Goal: Information Seeking & Learning: Learn about a topic

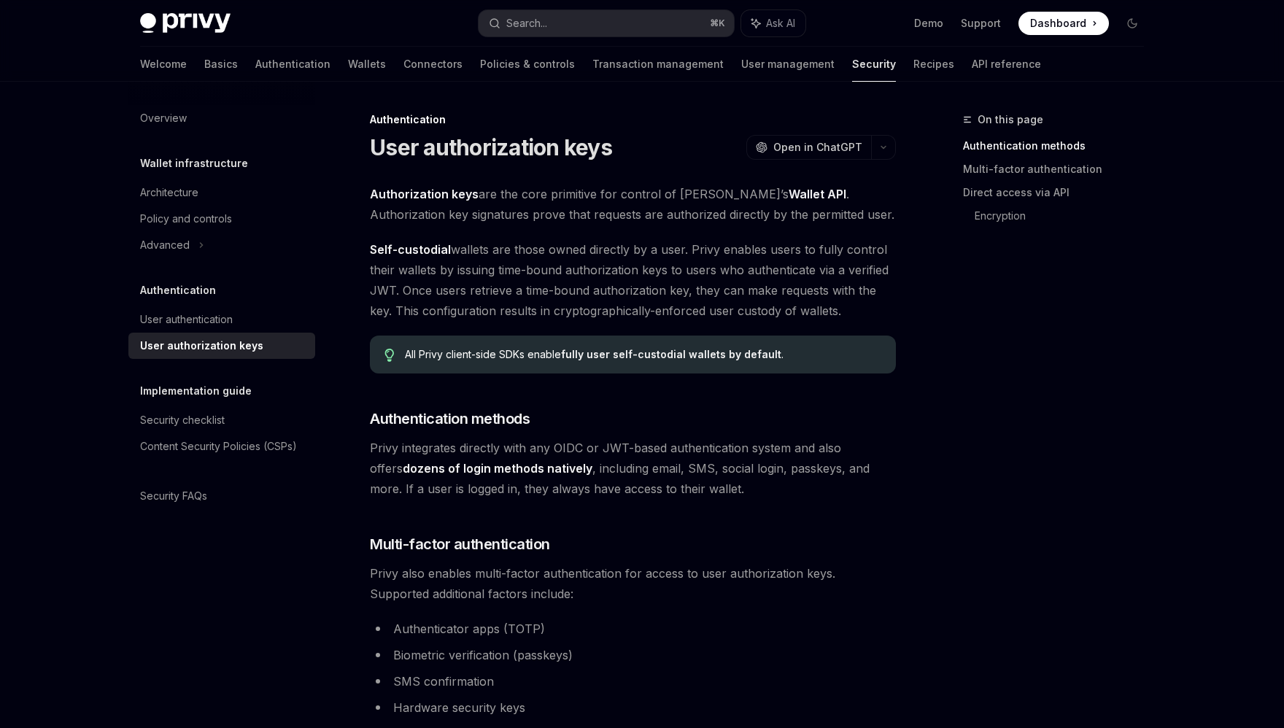
type textarea "*"
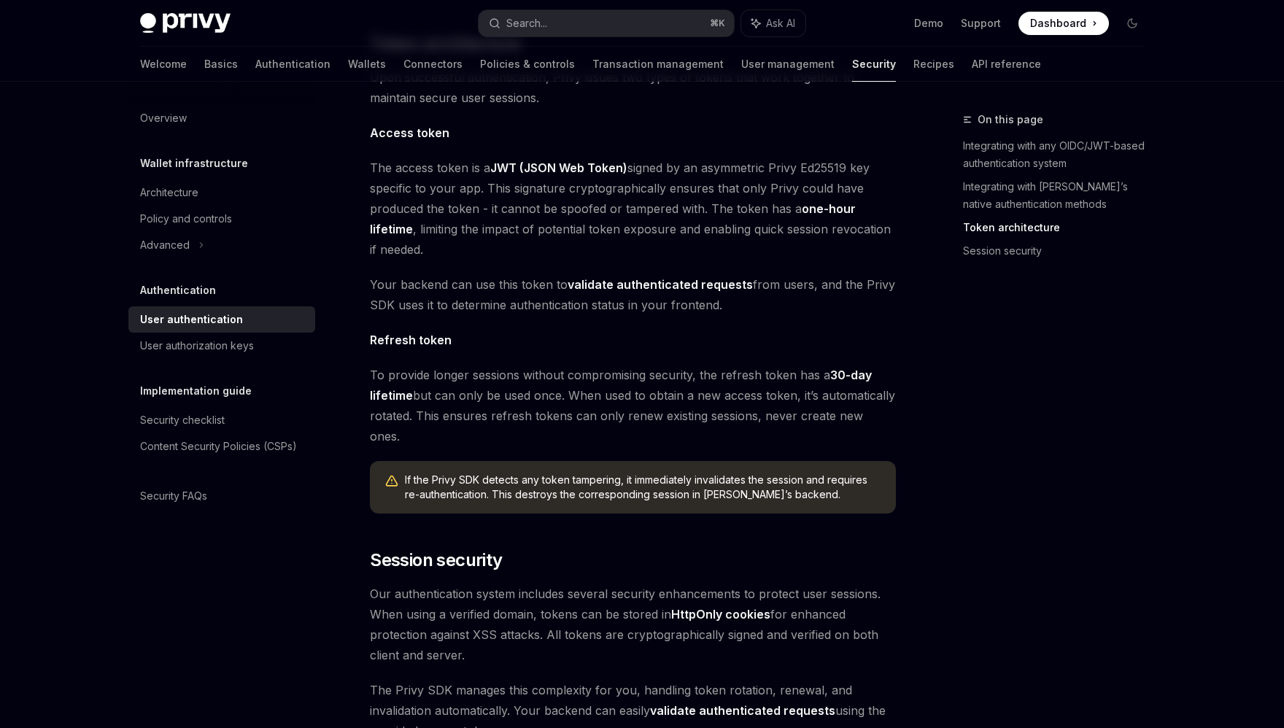
scroll to position [849, 0]
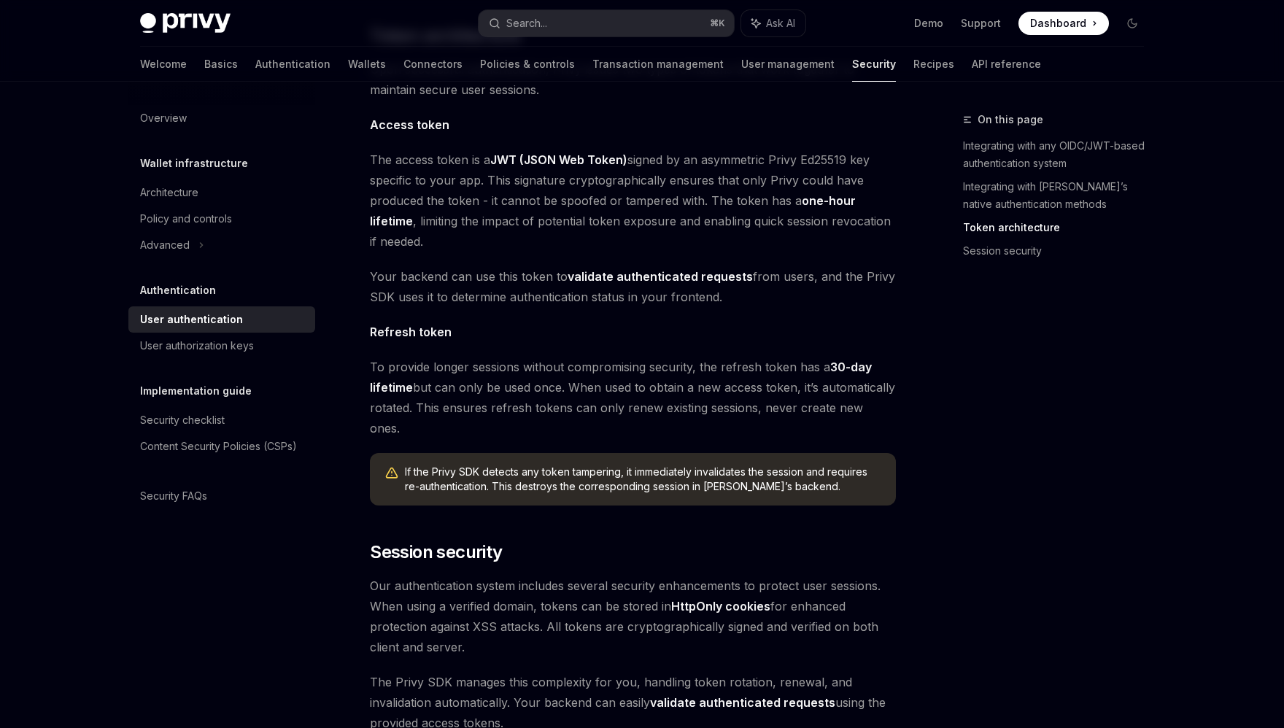
click at [1052, 566] on div "On this page Integrating with any OIDC/JWT-based authentication system Integrat…" at bounding box center [1045, 419] width 222 height 617
click at [965, 426] on div "On this page Integrating with any OIDC/JWT-based authentication system Integrat…" at bounding box center [1045, 419] width 222 height 617
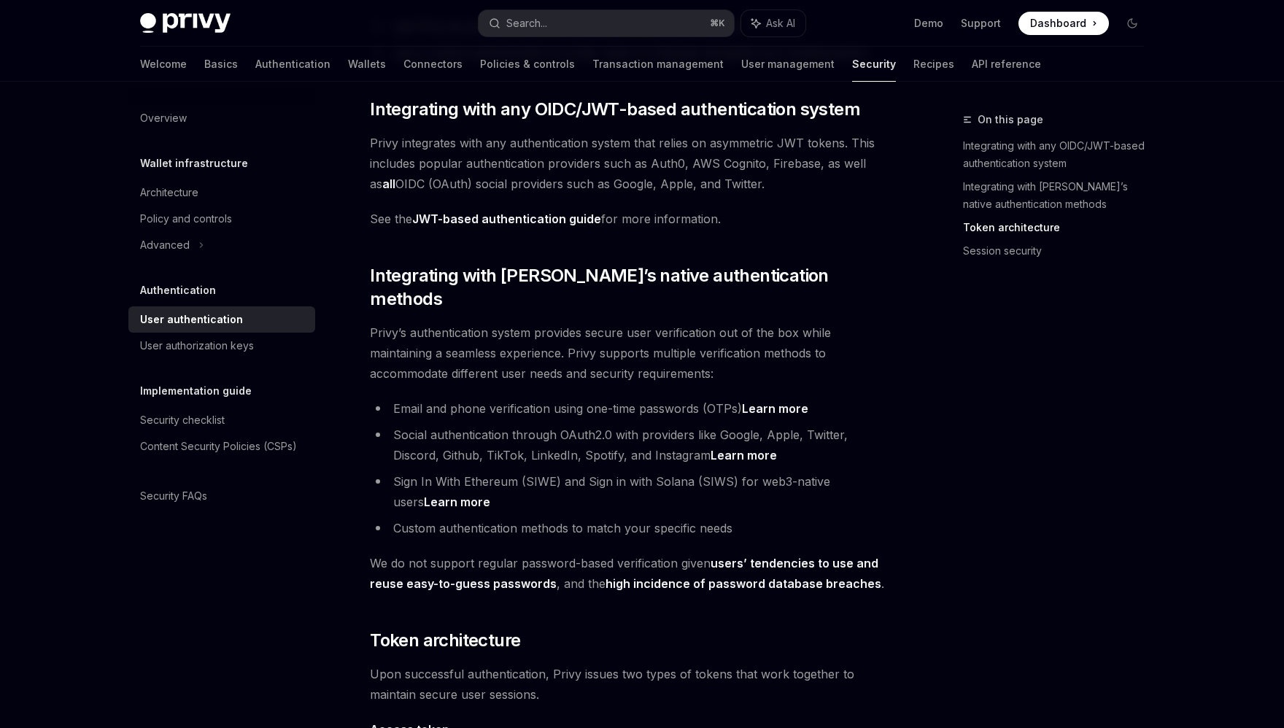
scroll to position [0, 0]
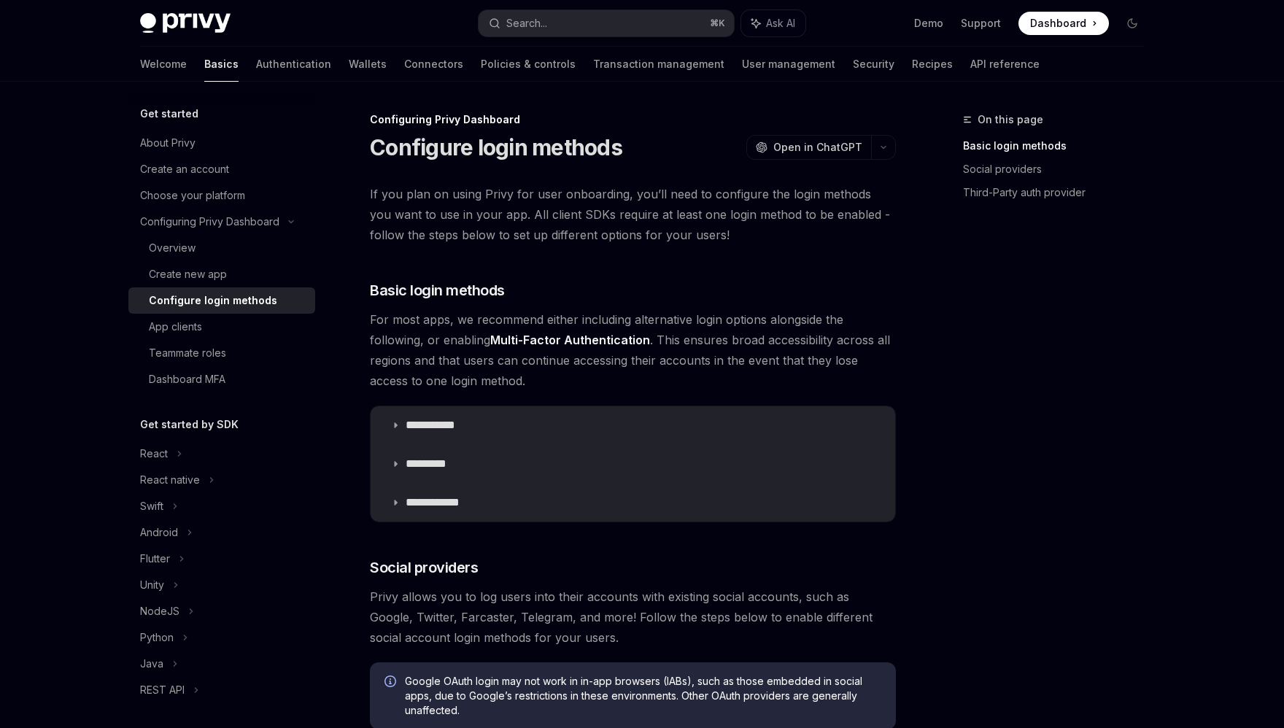
click at [592, 26] on button "Search... ⌘ K" at bounding box center [606, 23] width 255 height 26
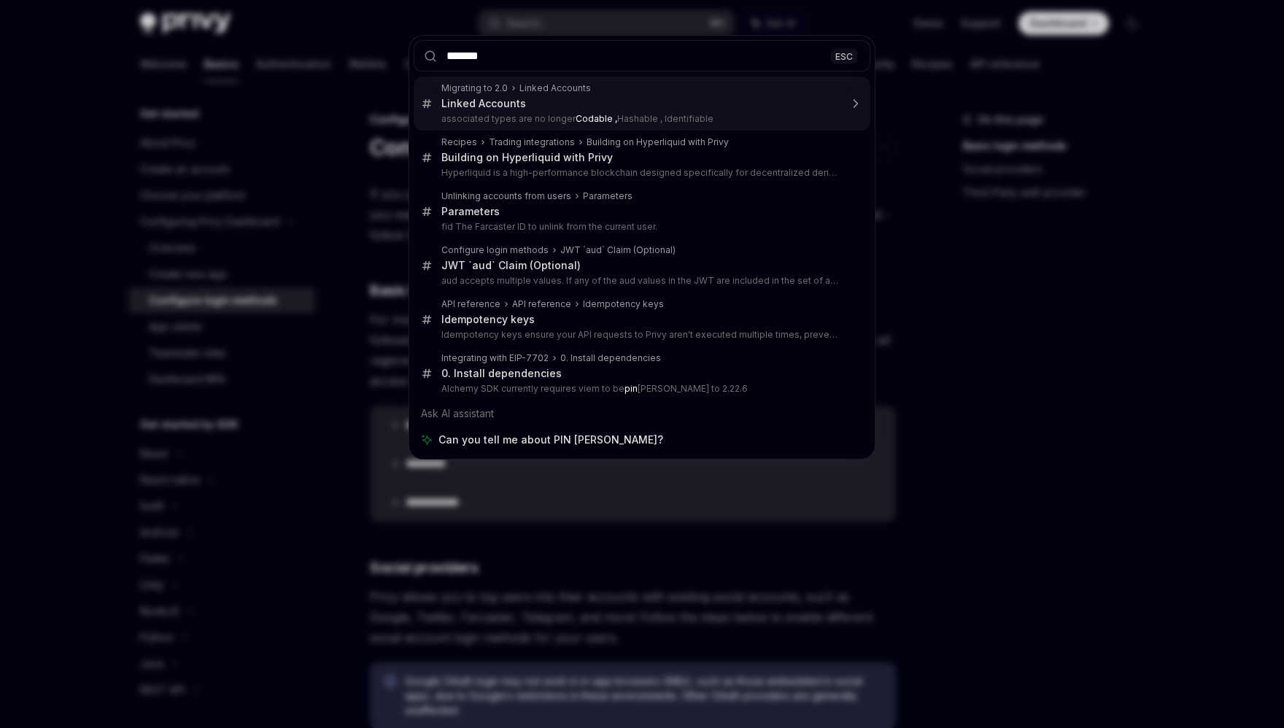
type input "********"
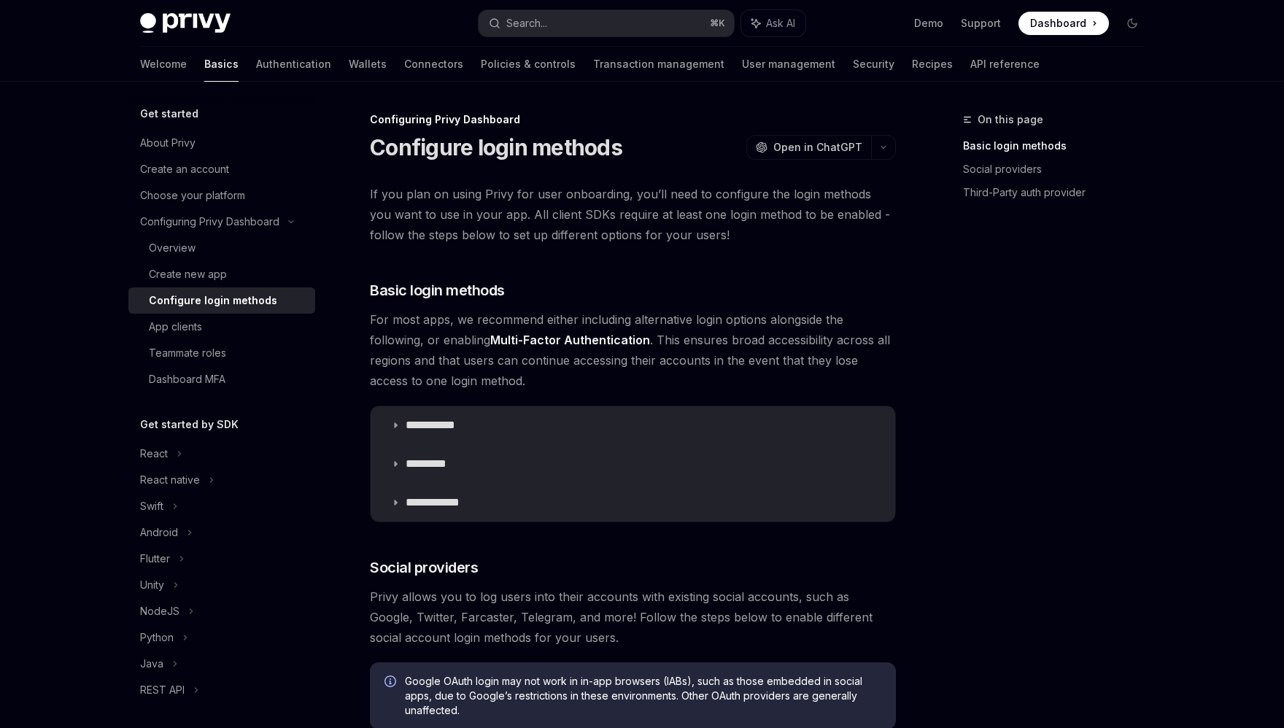
type textarea "*"
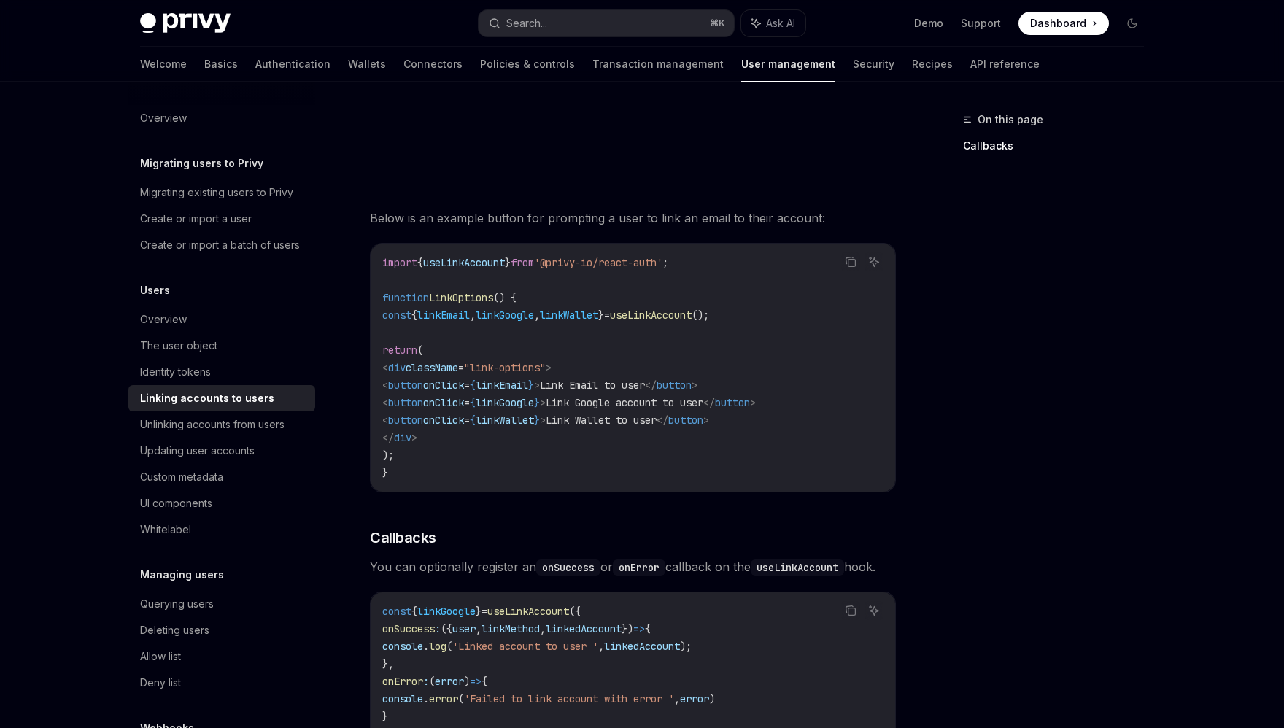
scroll to position [1641, 0]
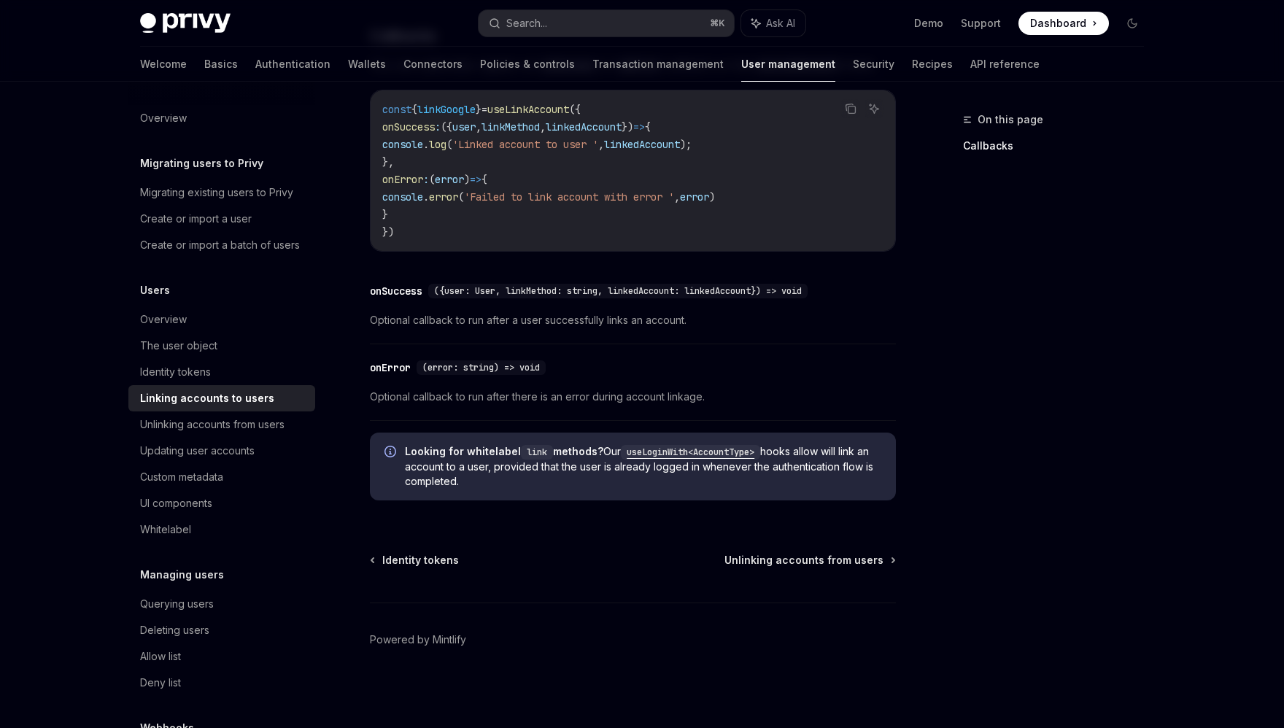
click at [590, 38] on div "Privy Docs home page Search... ⌘ K Ask AI Demo Support Dashboard Dashboard Sear…" at bounding box center [642, 23] width 1004 height 47
click at [598, 17] on button "Search... ⌘ K" at bounding box center [606, 23] width 255 height 26
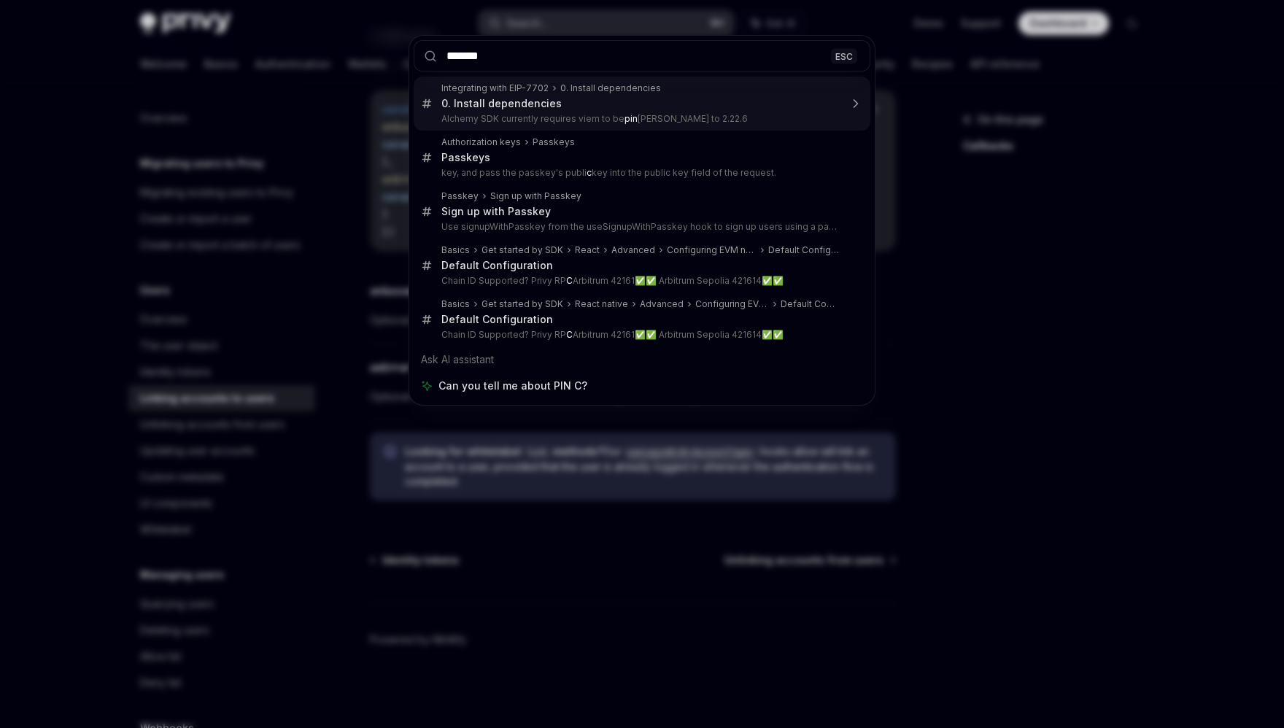
type input "********"
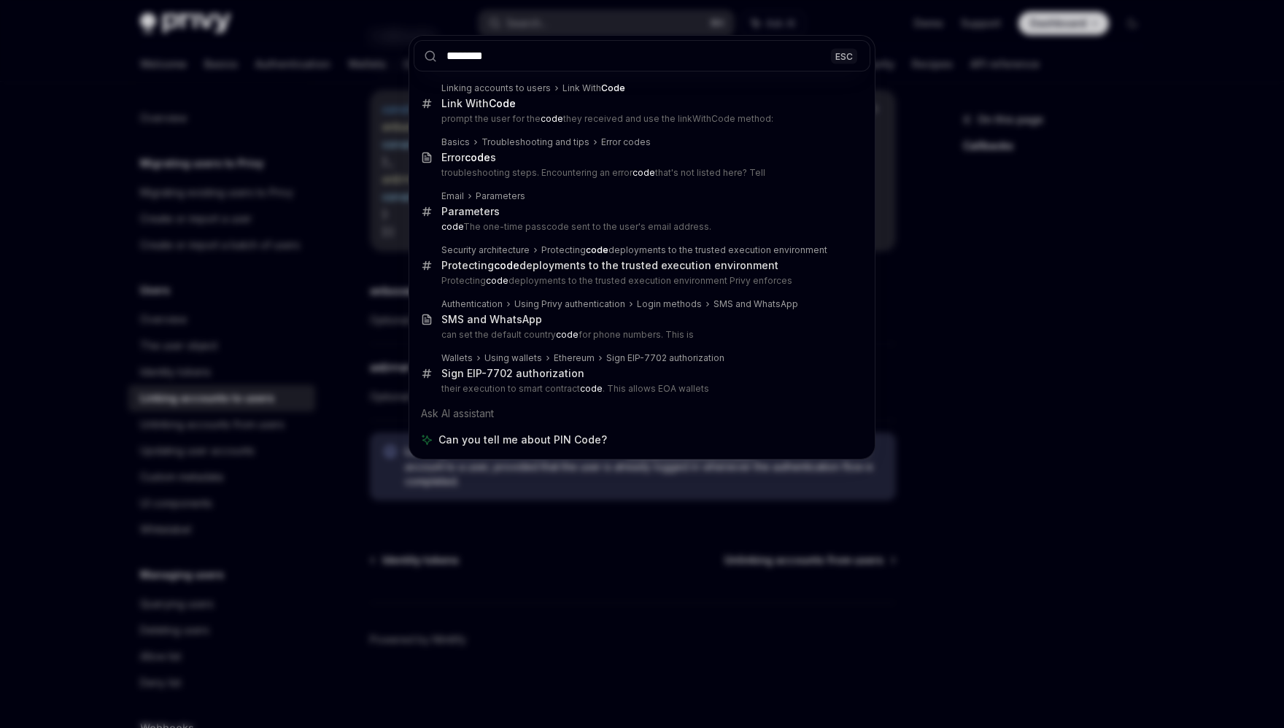
click at [995, 420] on div "******** ESC Linking accounts to users Link With Code Link With Code prompt the…" at bounding box center [642, 364] width 1284 height 728
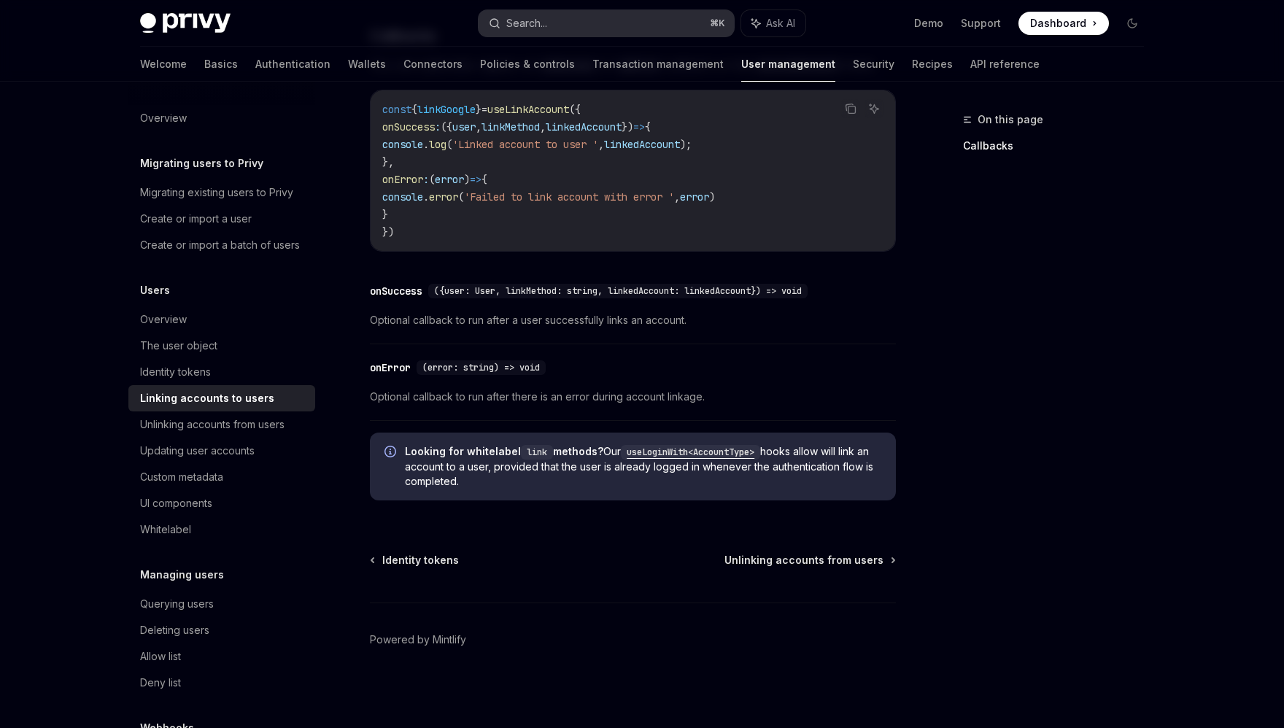
click at [563, 19] on button "Search... ⌘ K" at bounding box center [606, 23] width 255 height 26
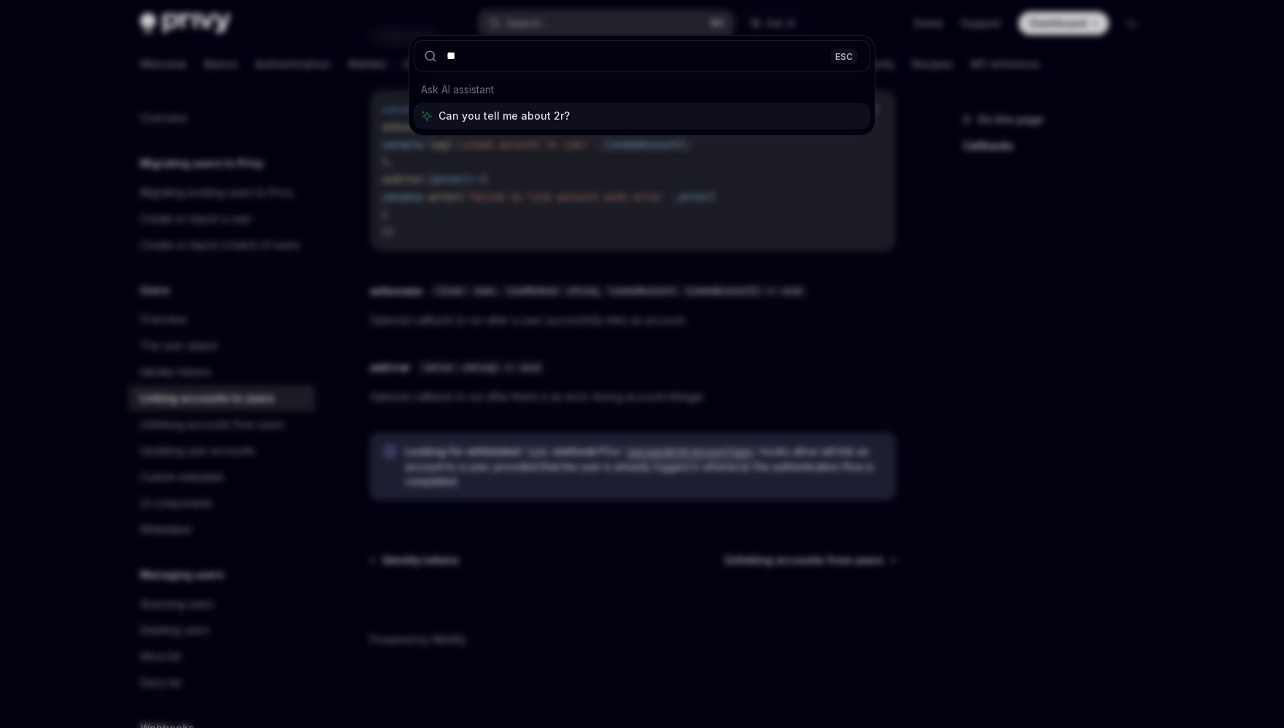
type input "***"
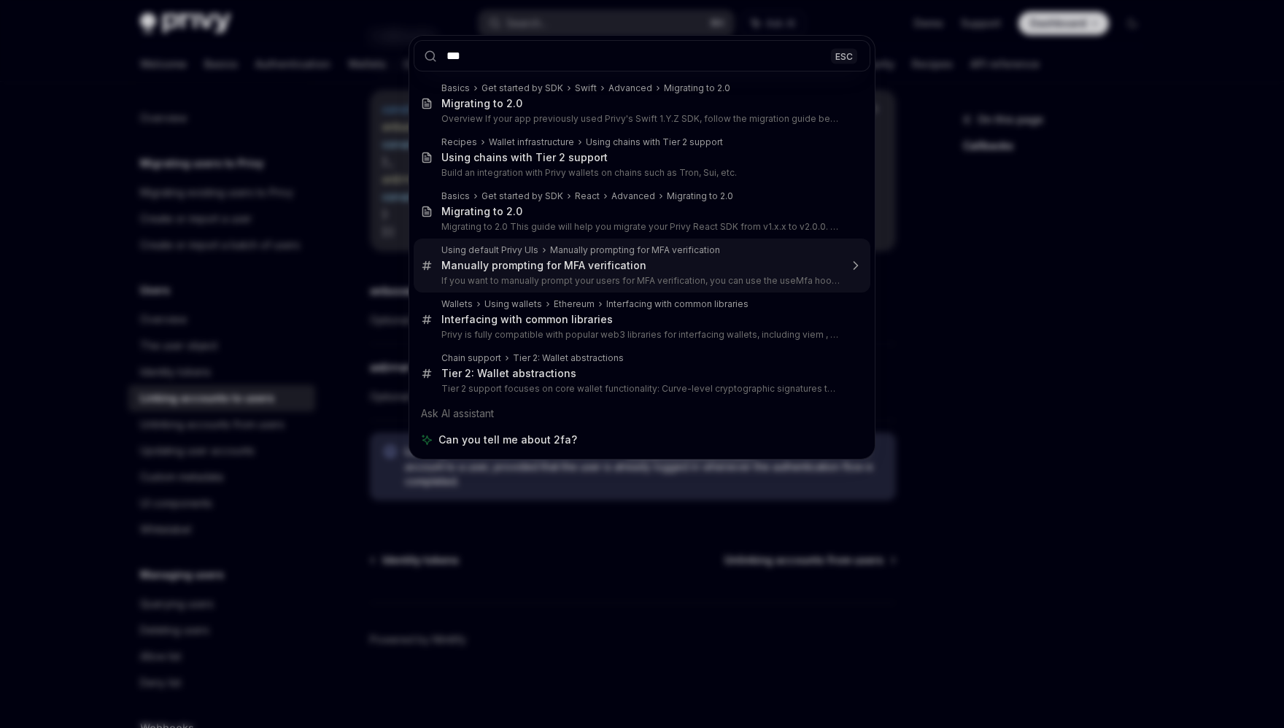
click at [236, 269] on div "*** ESC Basics Get started by SDK Swift Advanced Migrating to 2.0 Migrating to …" at bounding box center [642, 364] width 1284 height 728
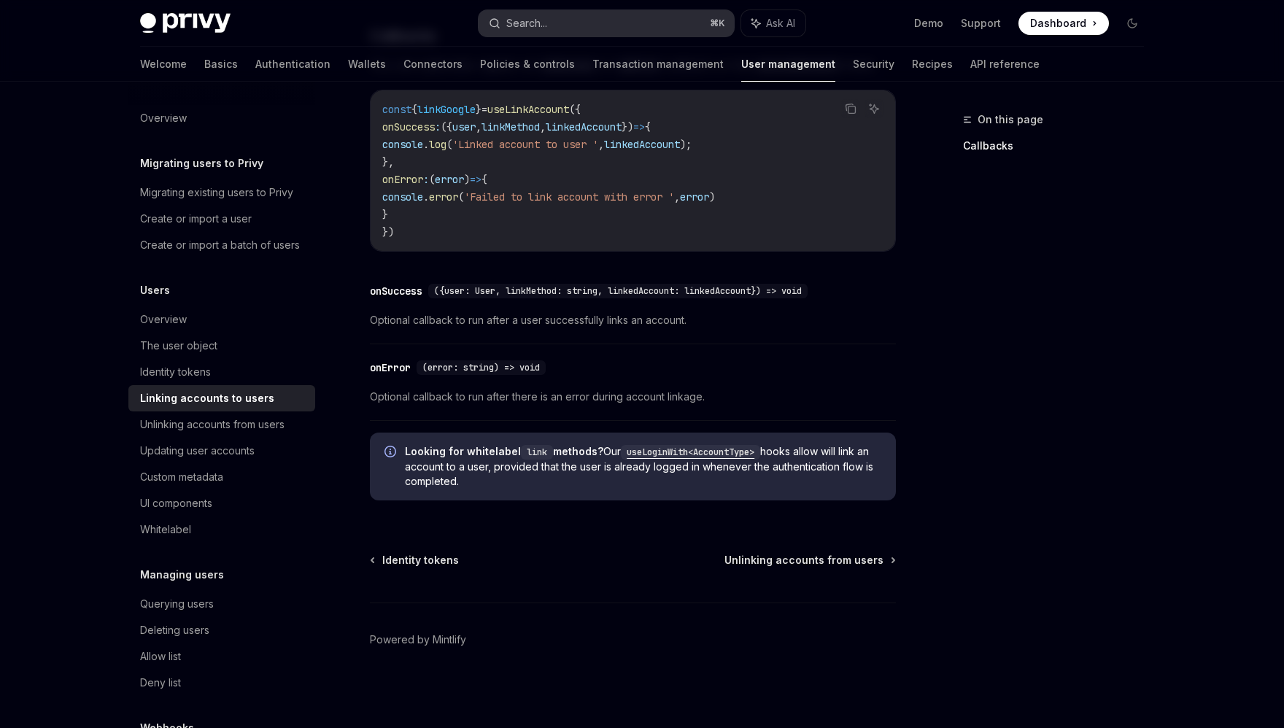
click at [623, 28] on button "Search... ⌘ K" at bounding box center [606, 23] width 255 height 26
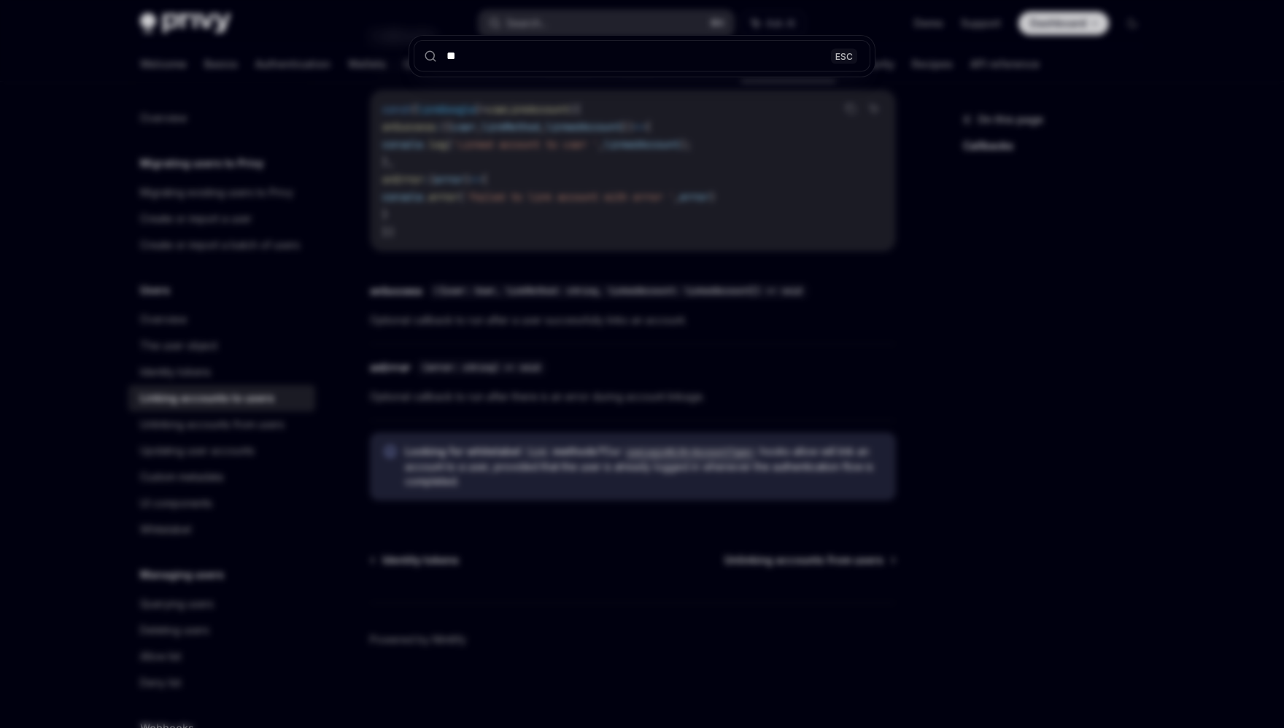
type input "***"
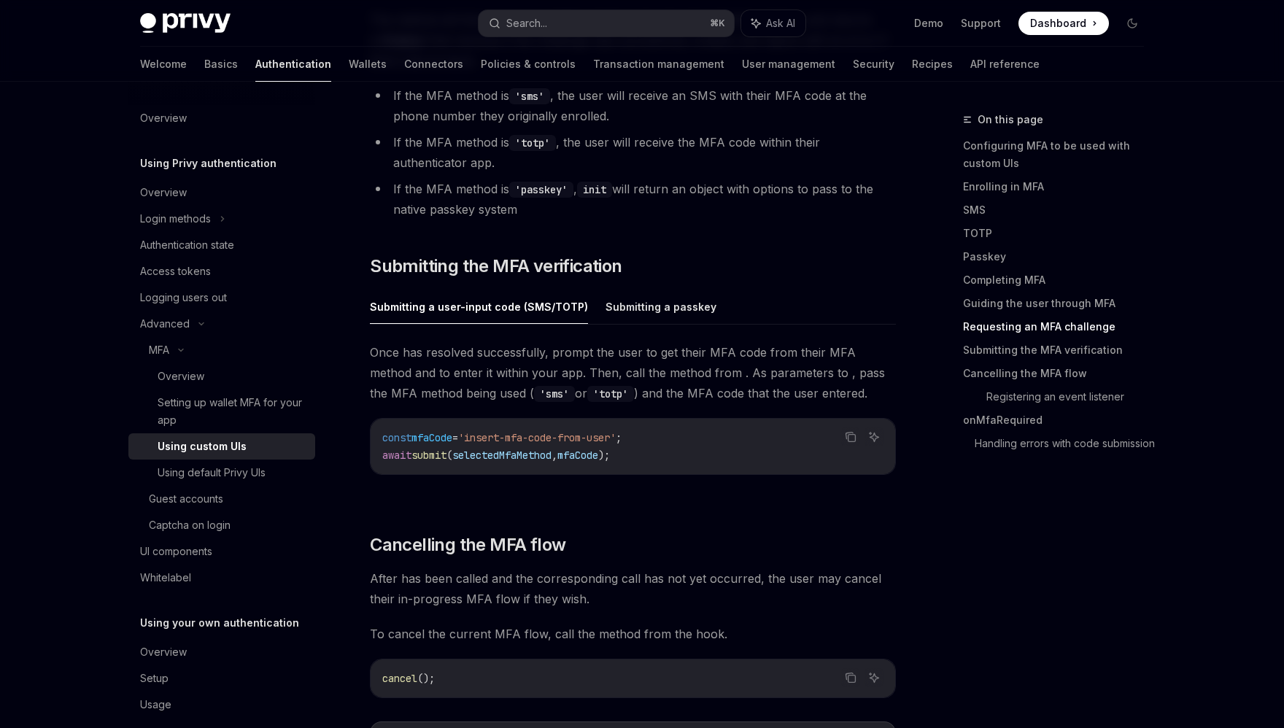
scroll to position [4279, 0]
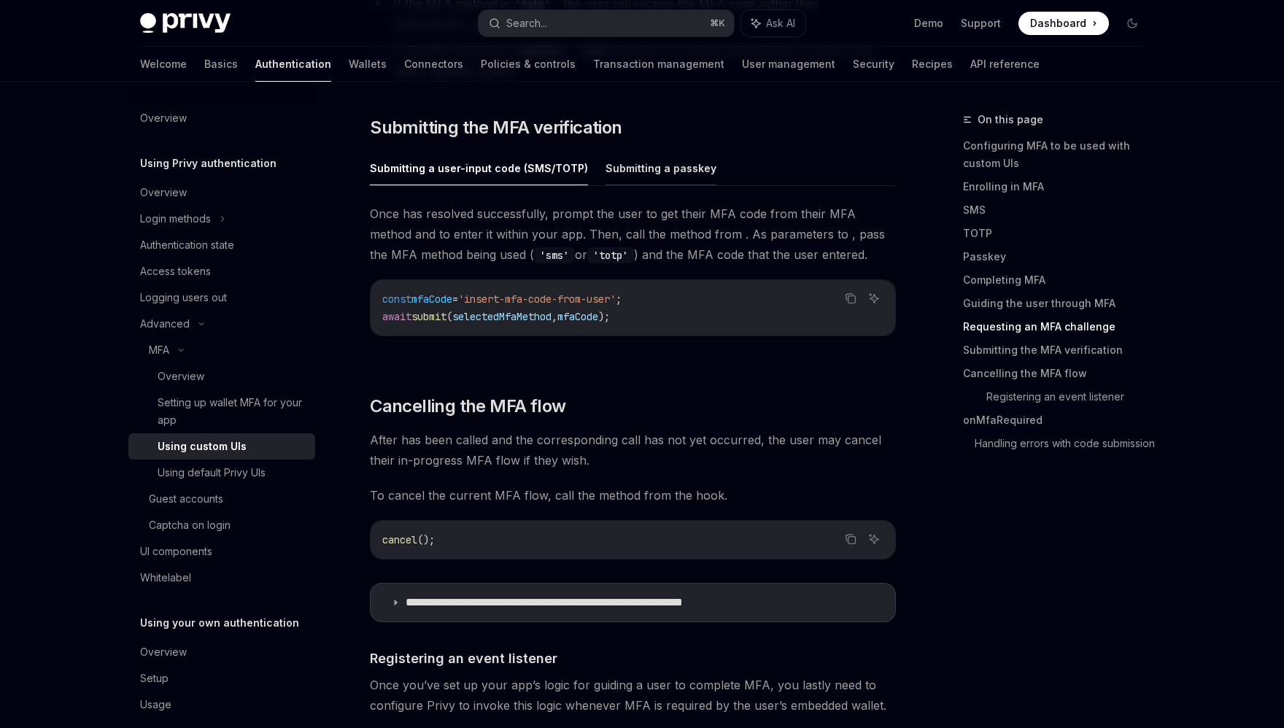
click at [666, 163] on button "Submitting a passkey" at bounding box center [661, 168] width 111 height 34
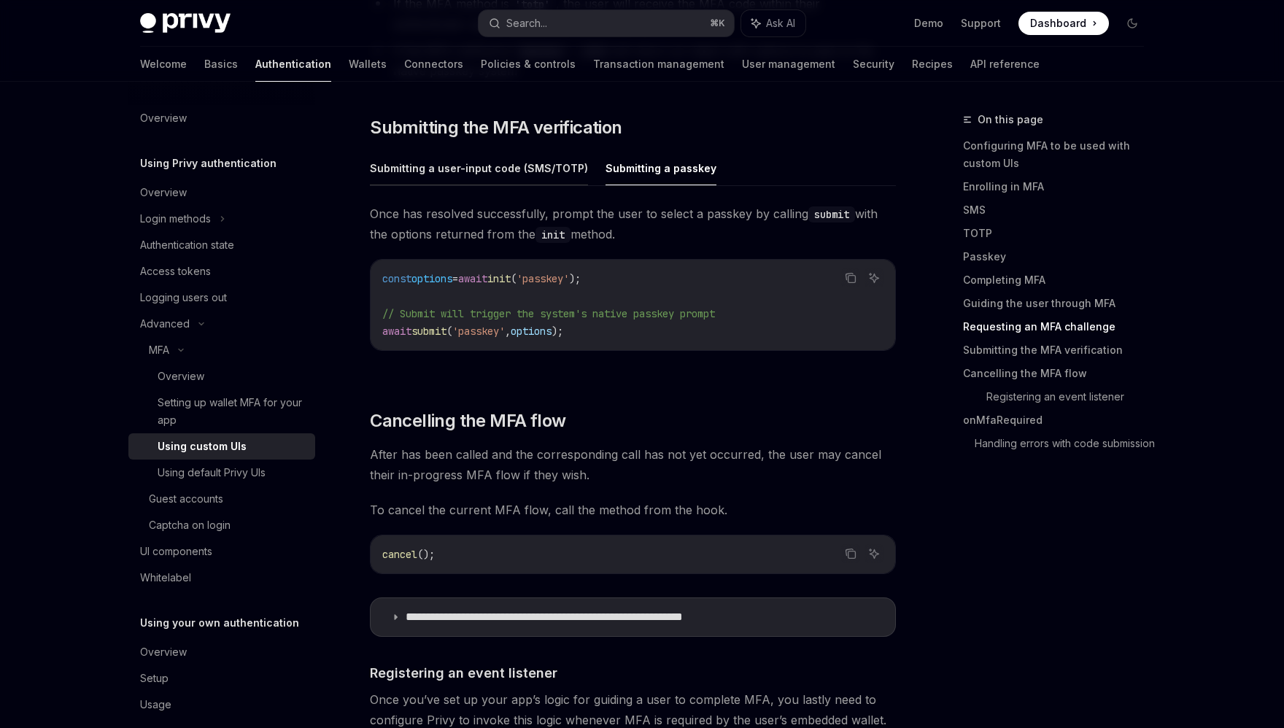
click at [559, 163] on button "Submitting a user-input code (SMS/TOTP)" at bounding box center [479, 168] width 218 height 34
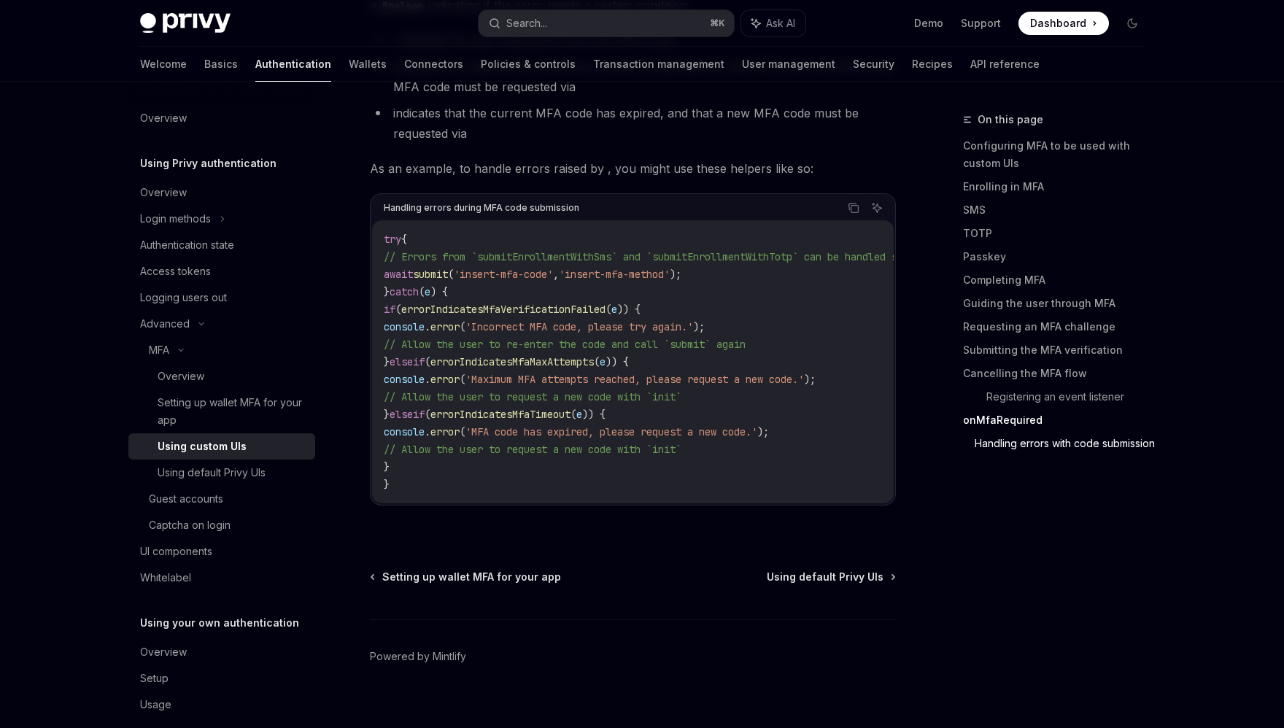
scroll to position [6284, 0]
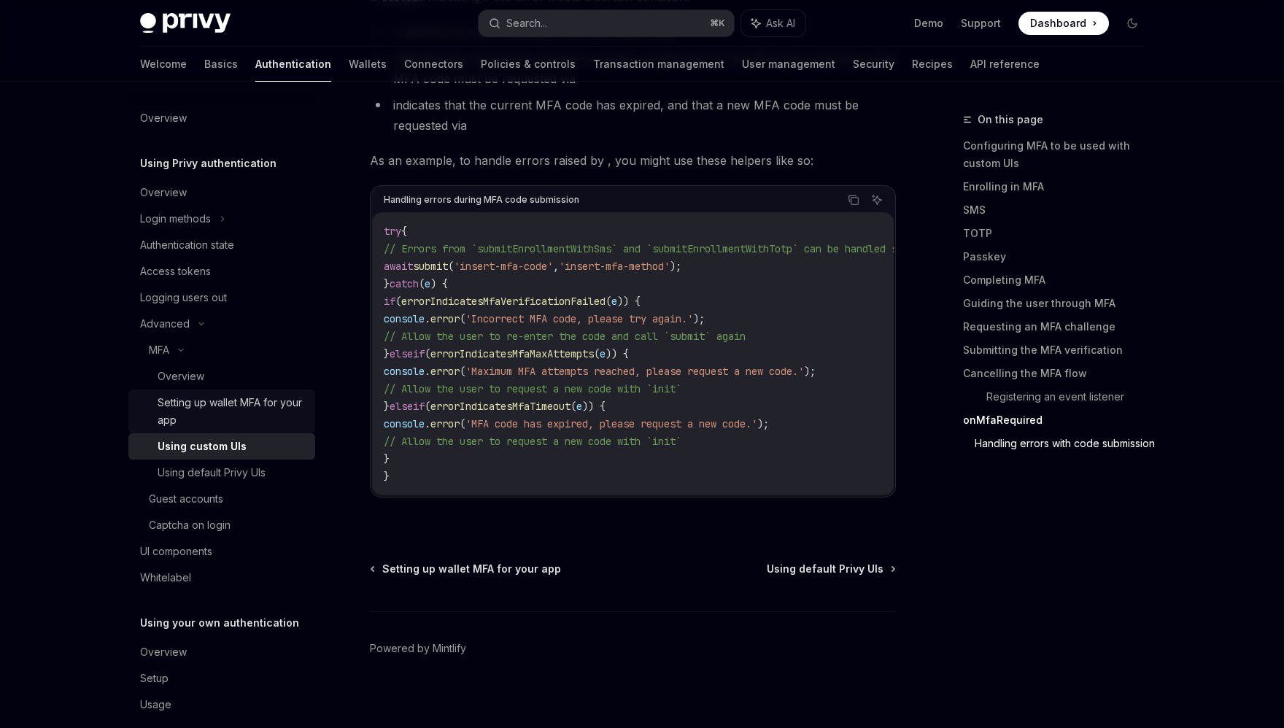
click at [242, 417] on div "Setting up wallet MFA for your app" at bounding box center [232, 411] width 149 height 35
type textarea "*"
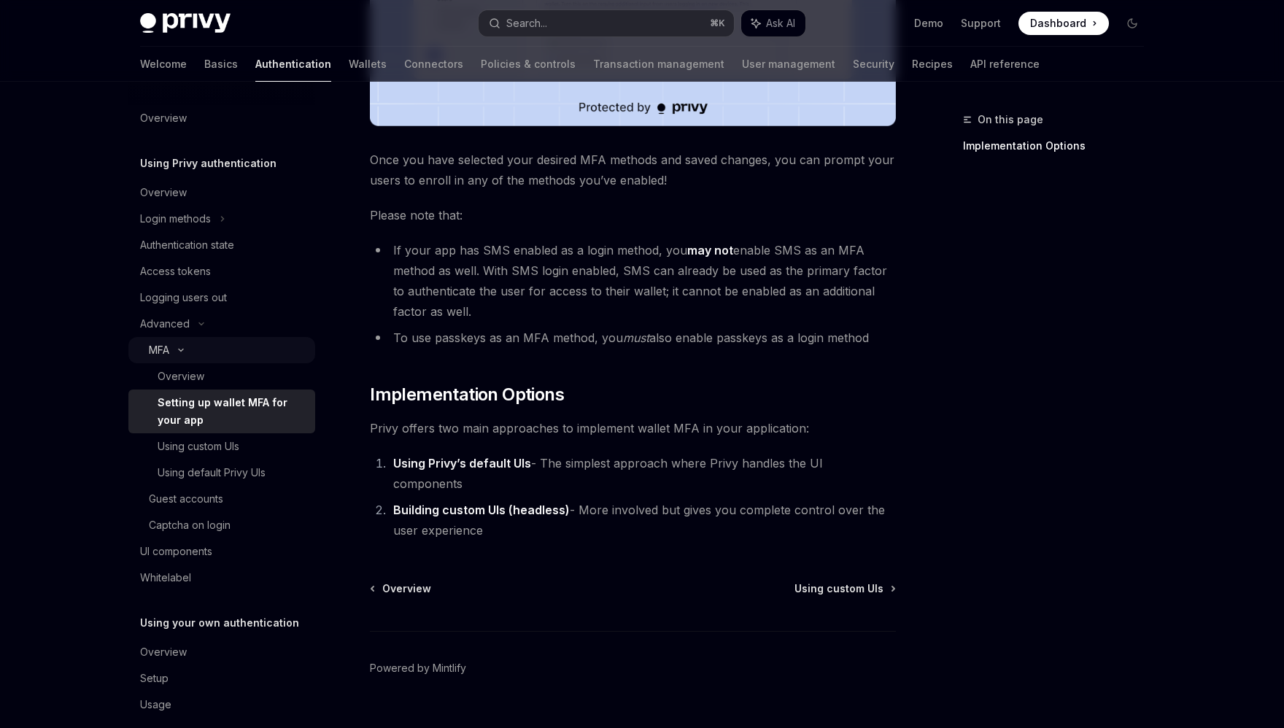
scroll to position [552, 0]
click at [613, 30] on button "Search... ⌘ K" at bounding box center [606, 23] width 255 height 26
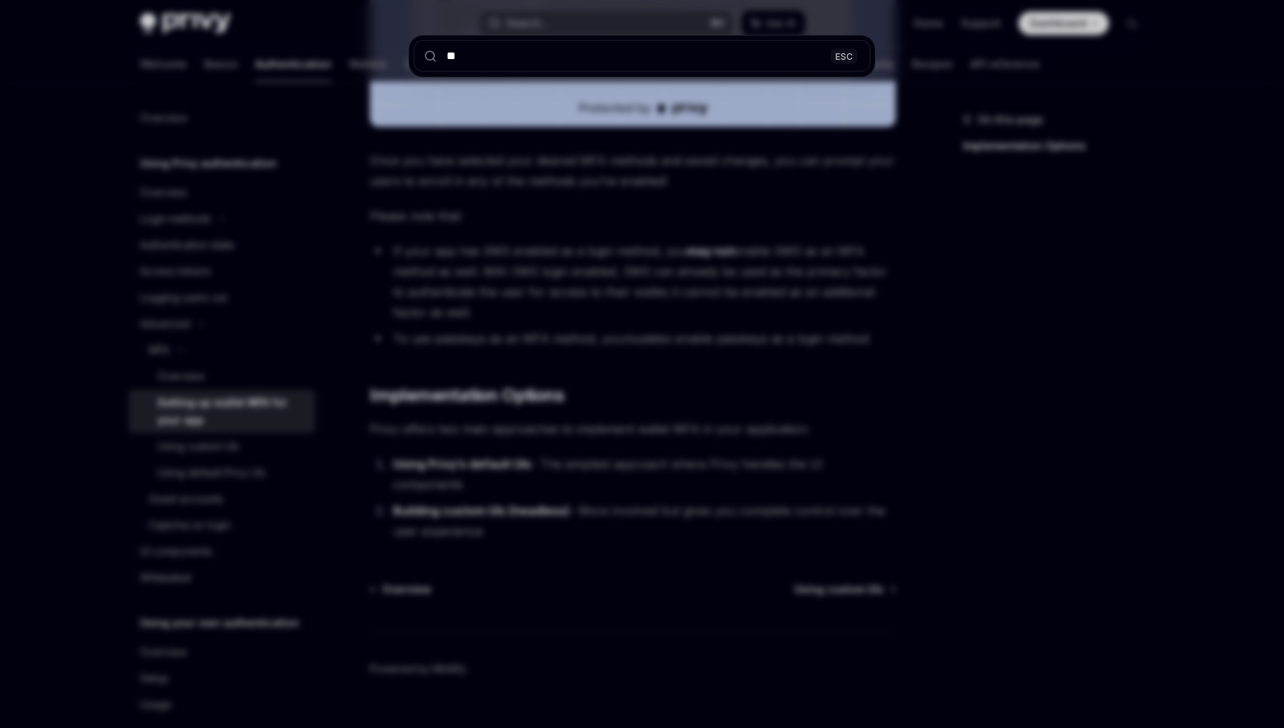
type input "***"
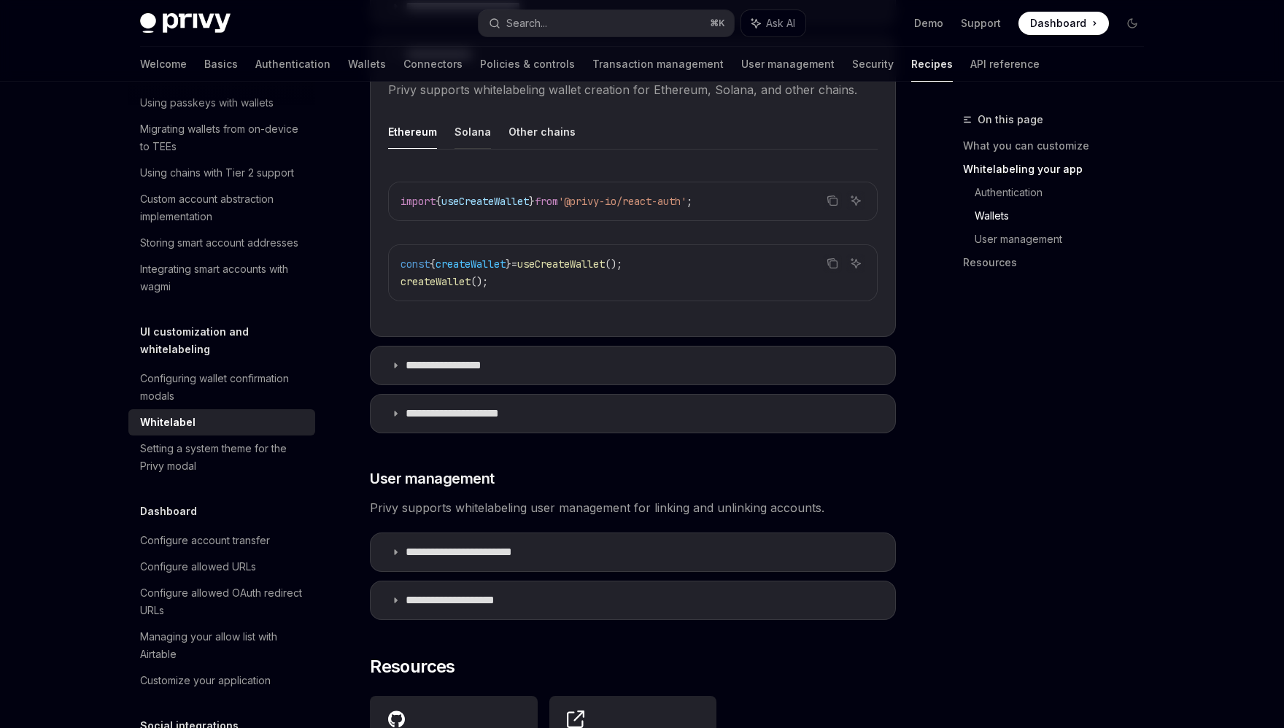
scroll to position [1595, 0]
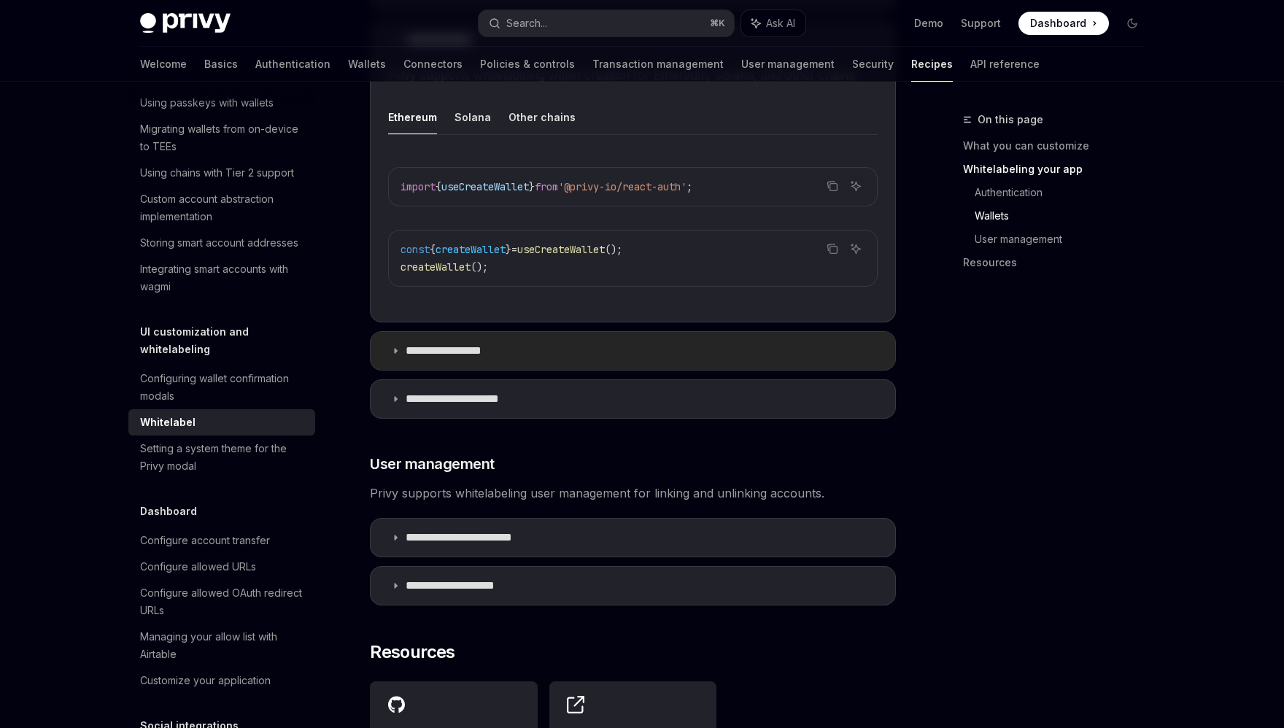
click at [490, 332] on summary "**********" at bounding box center [633, 351] width 525 height 38
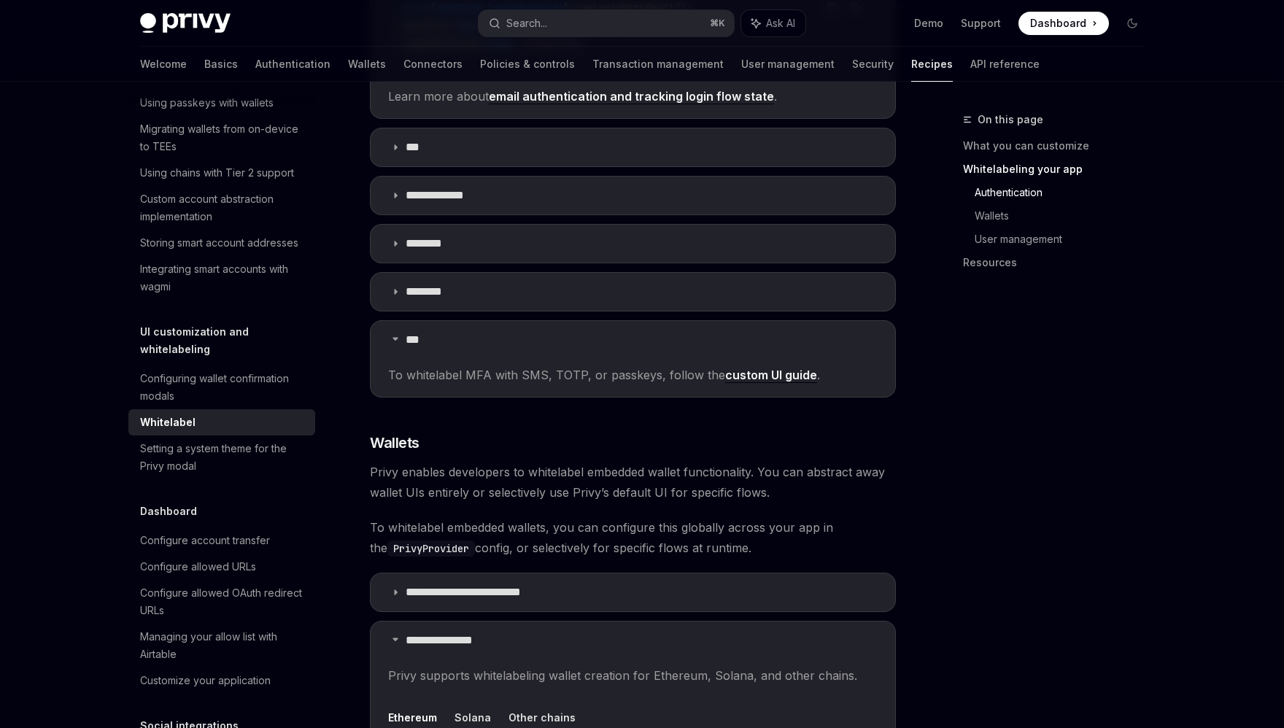
scroll to position [976, 0]
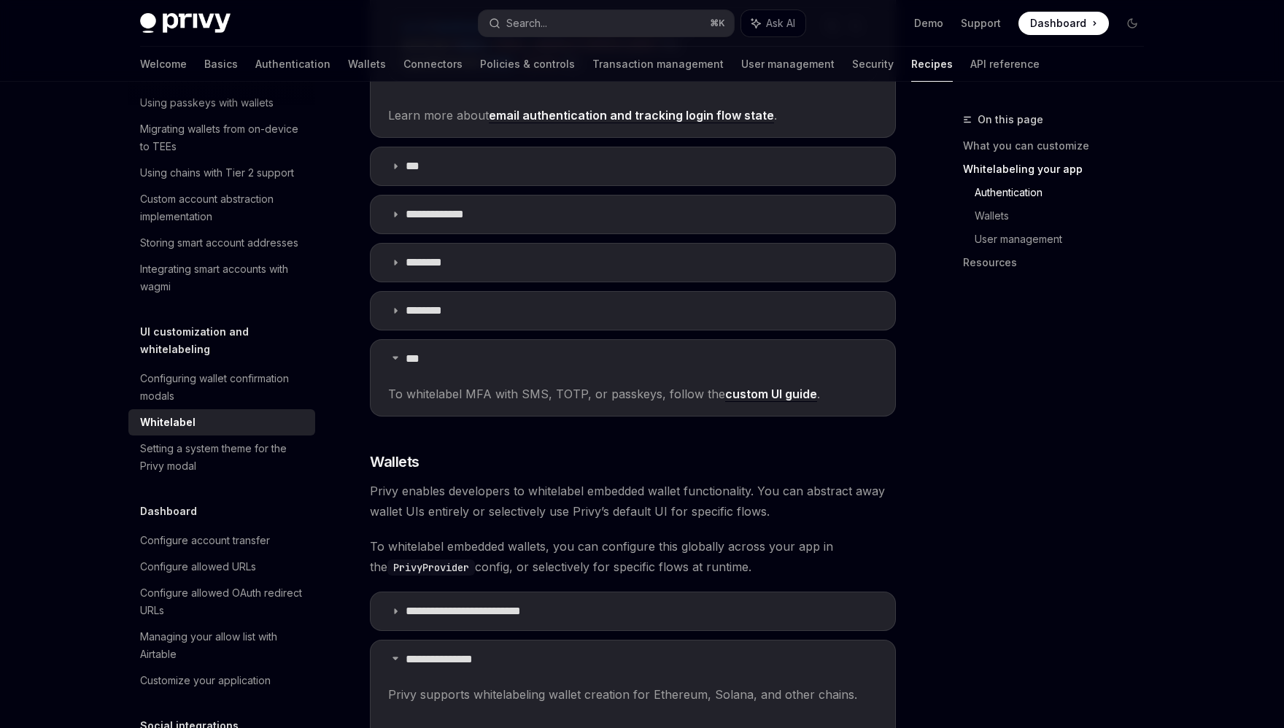
click at [747, 387] on link "custom UI guide" at bounding box center [771, 394] width 92 height 15
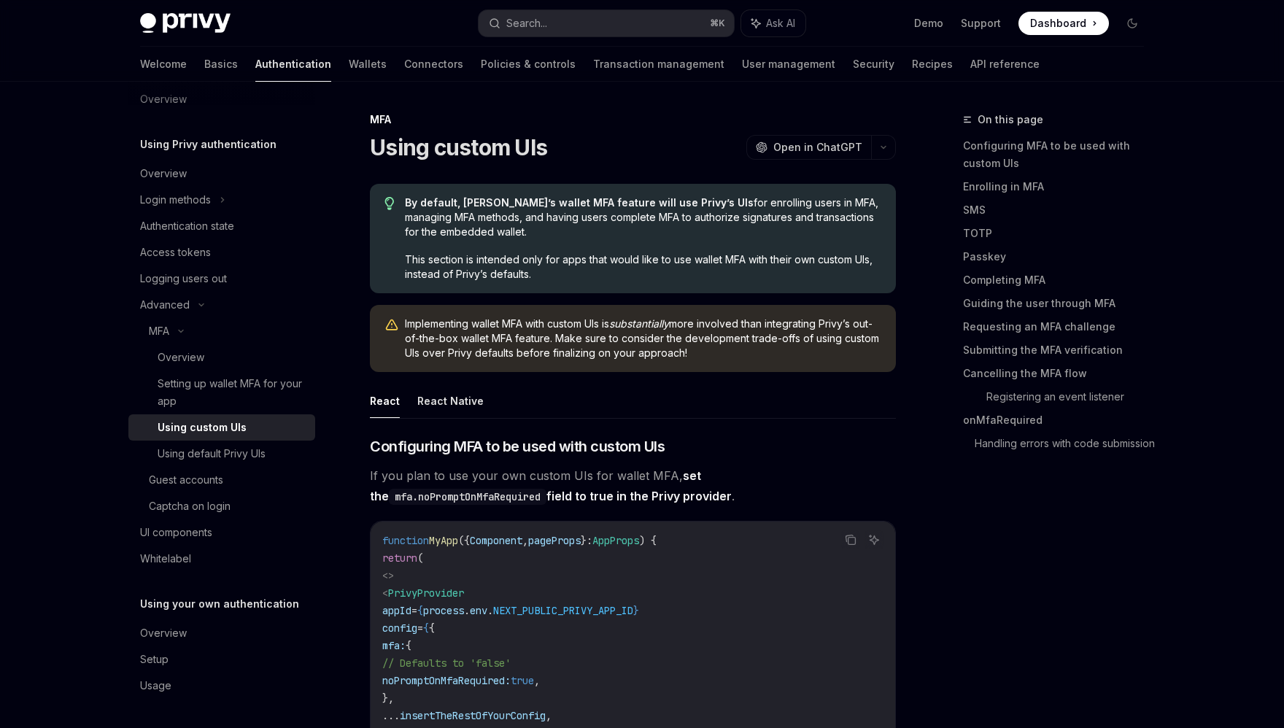
scroll to position [19, 0]
type textarea "*"
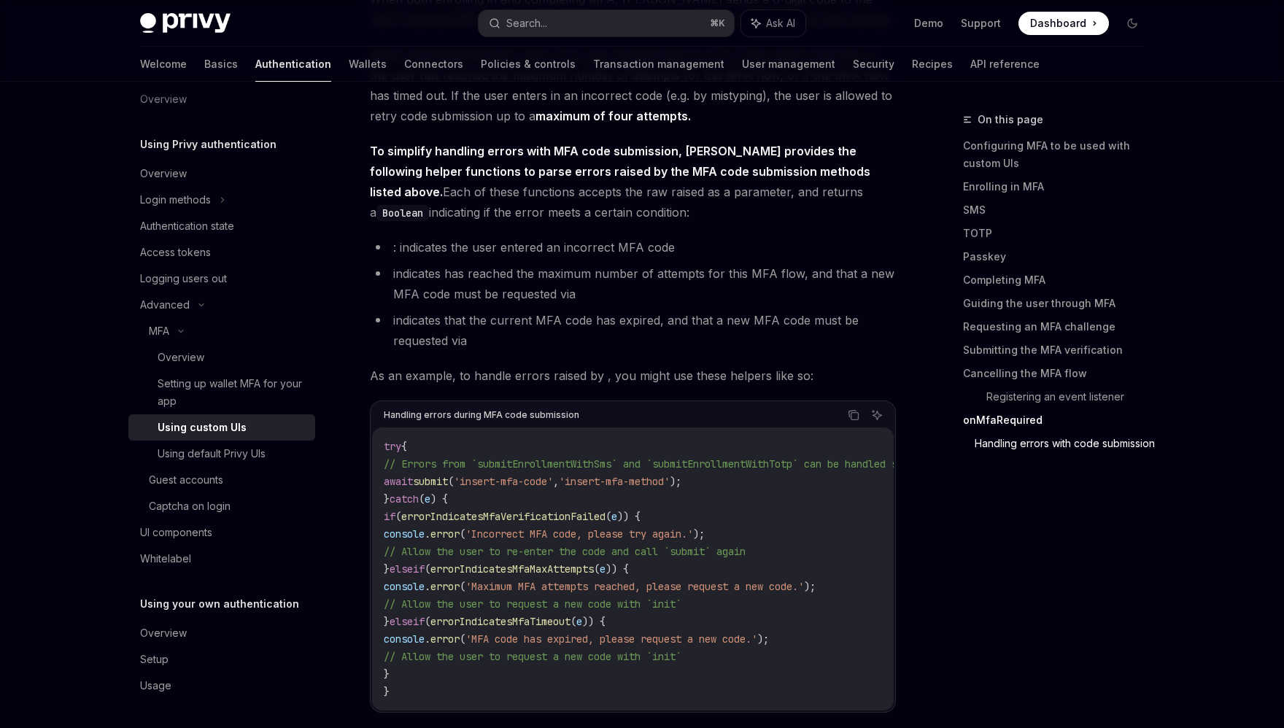
scroll to position [6302, 0]
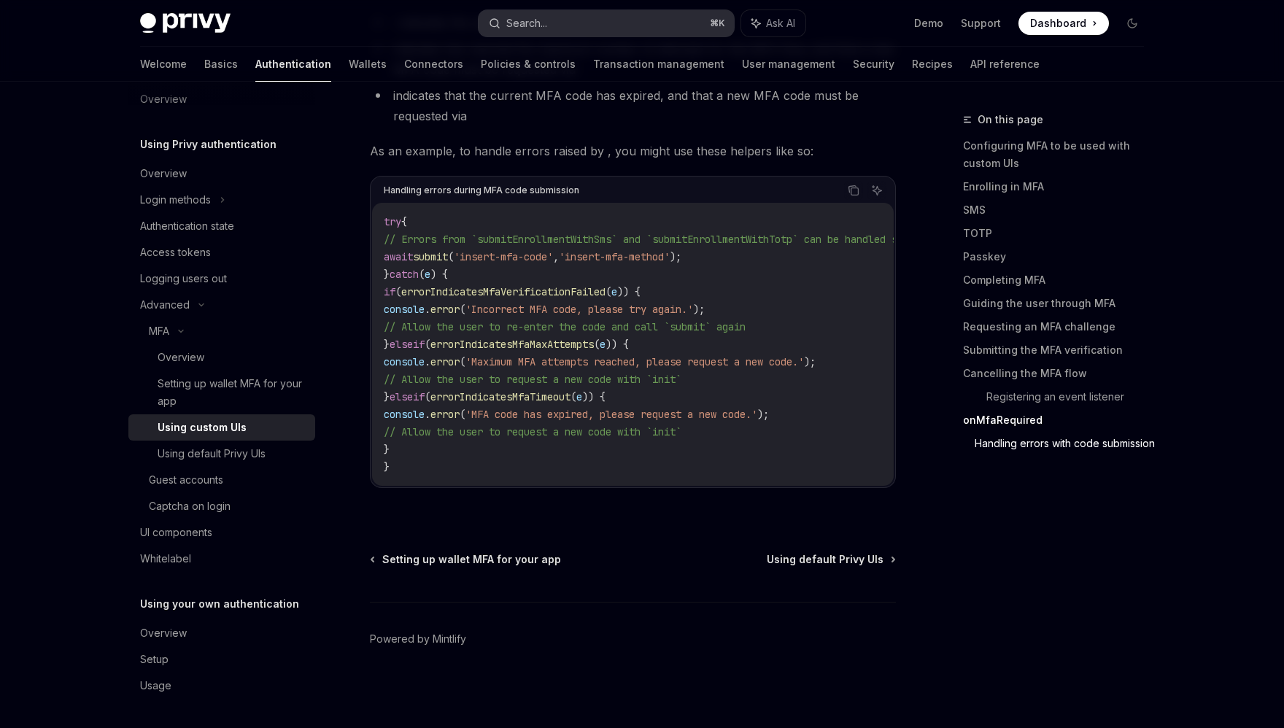
click at [598, 10] on button "Search... ⌘ K" at bounding box center [606, 23] width 255 height 26
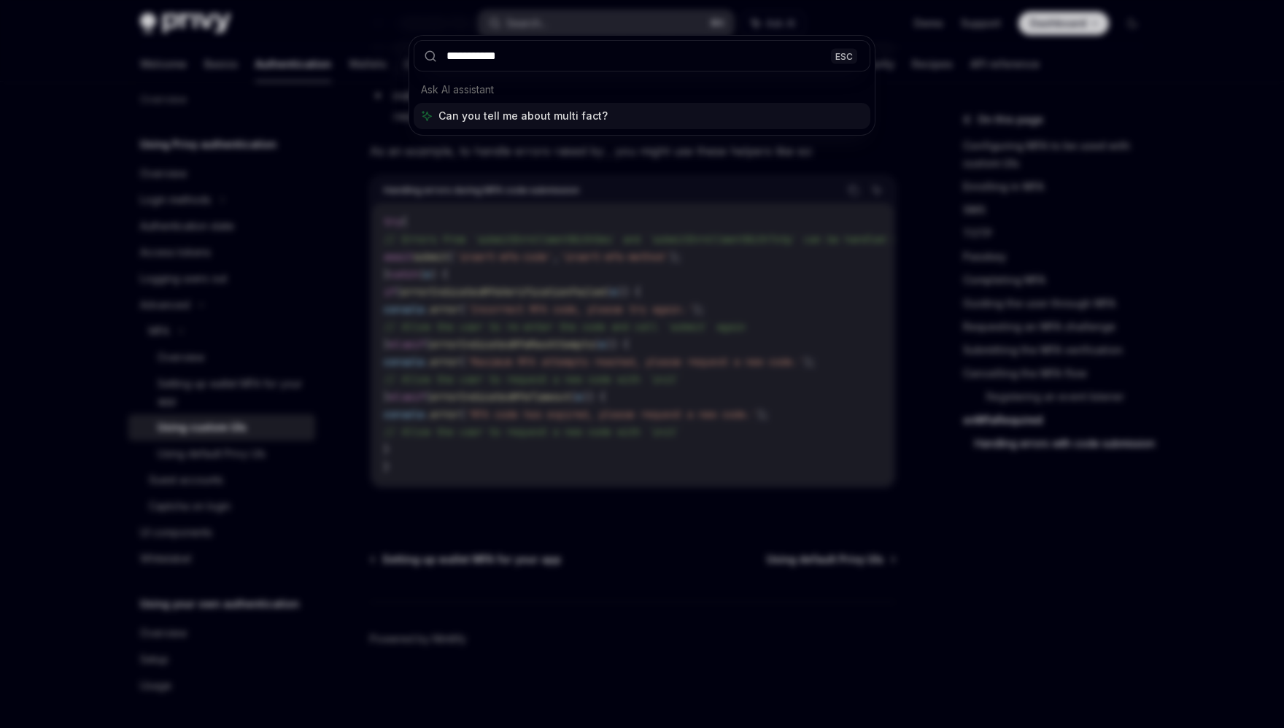
type input "**********"
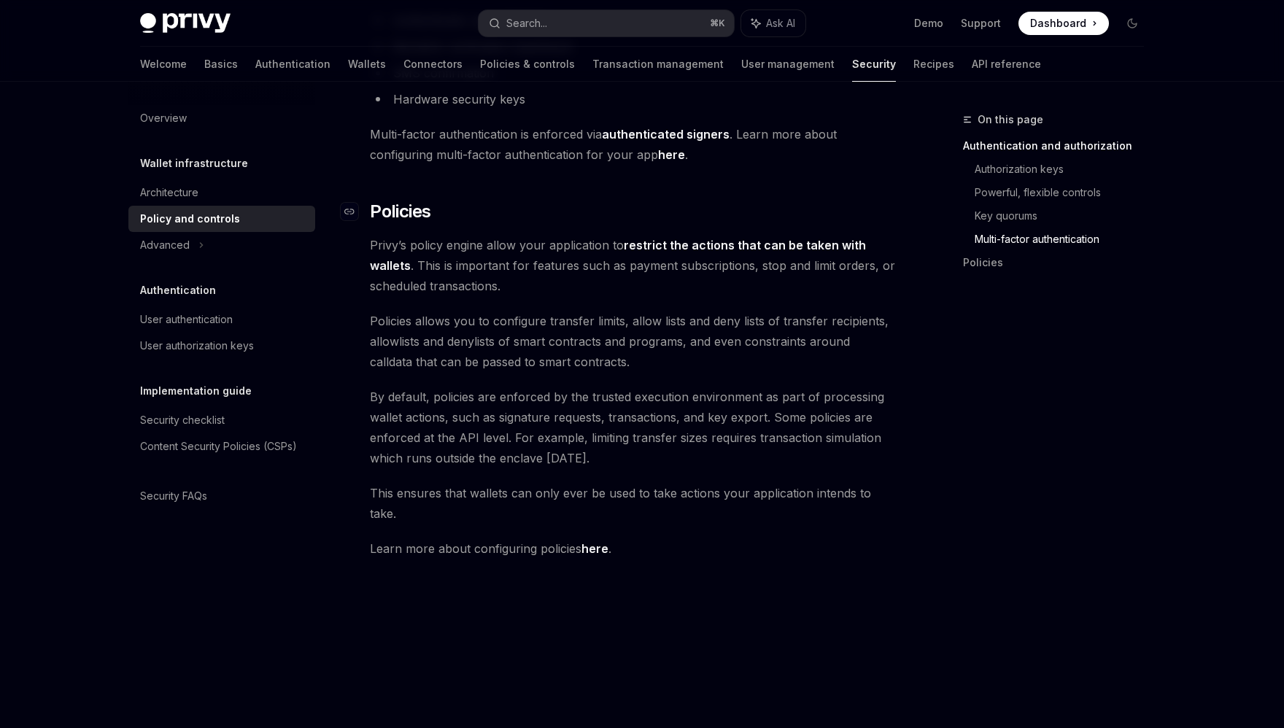
scroll to position [1398, 0]
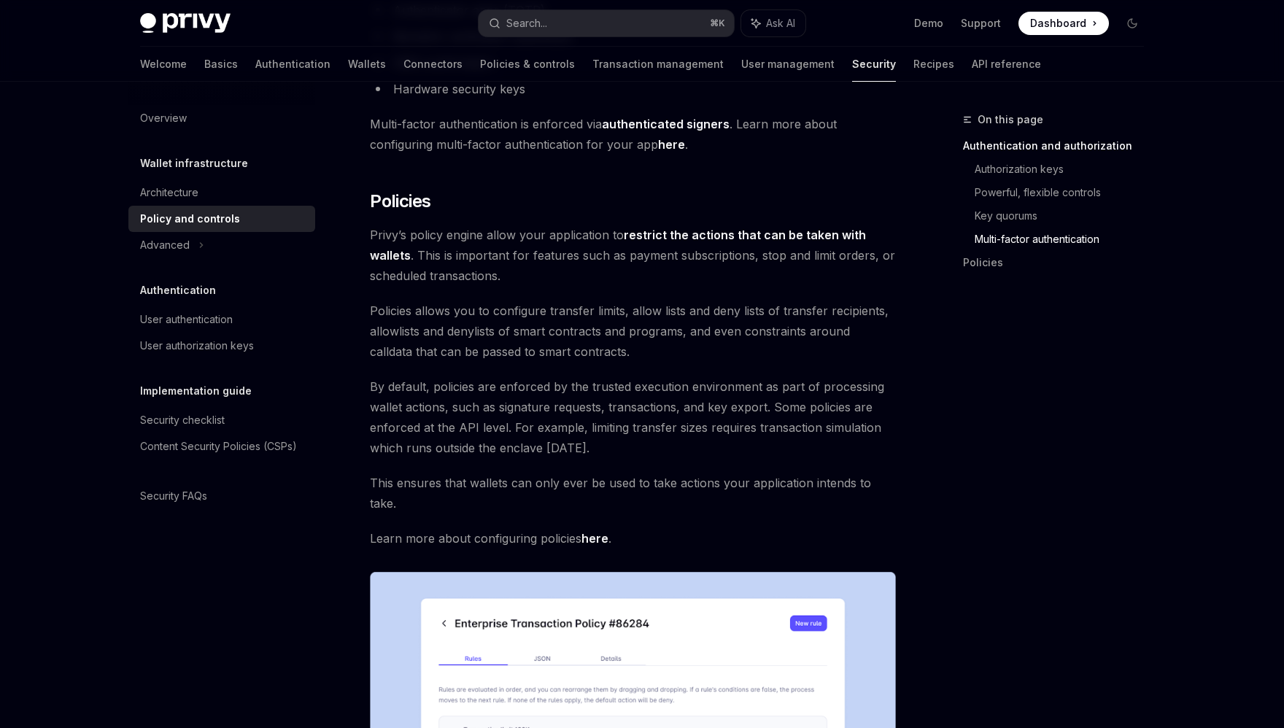
click at [669, 250] on span "Privy’s policy engine allow your application to restrict the actions that can b…" at bounding box center [633, 255] width 526 height 61
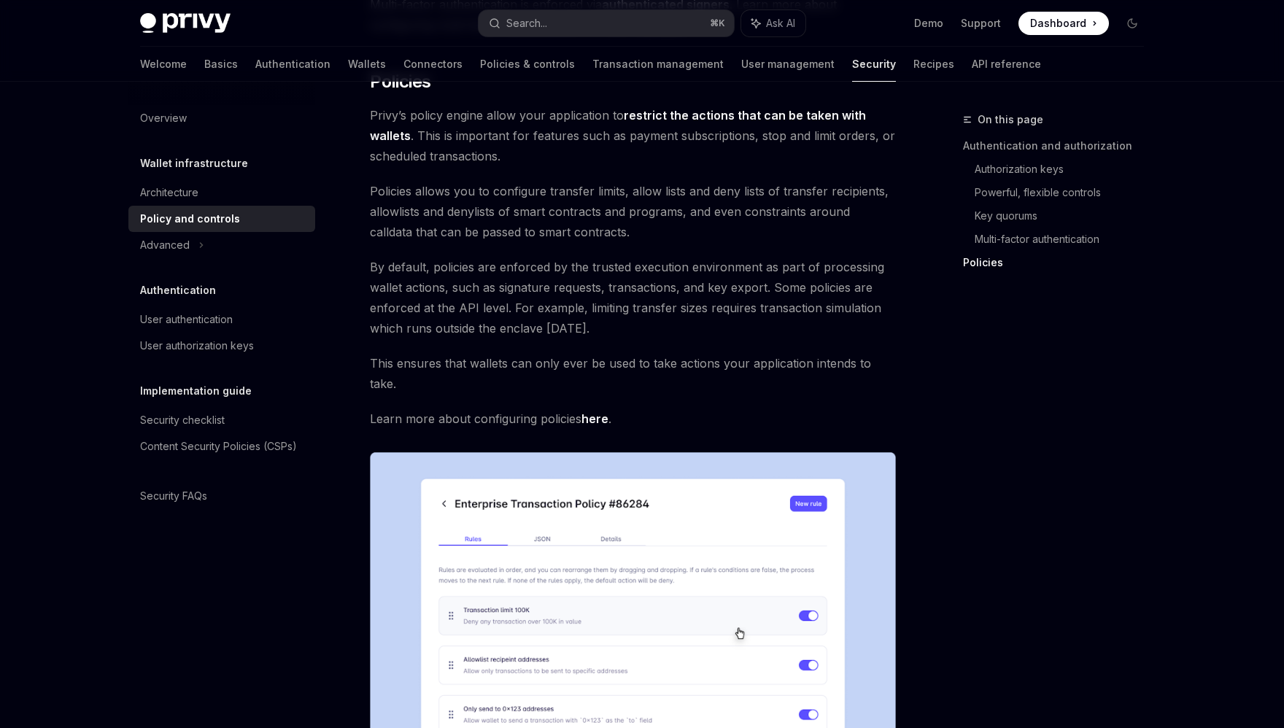
scroll to position [1519, 0]
click at [557, 277] on span "By default, policies are enforced by the trusted execution environment as part …" at bounding box center [633, 297] width 526 height 82
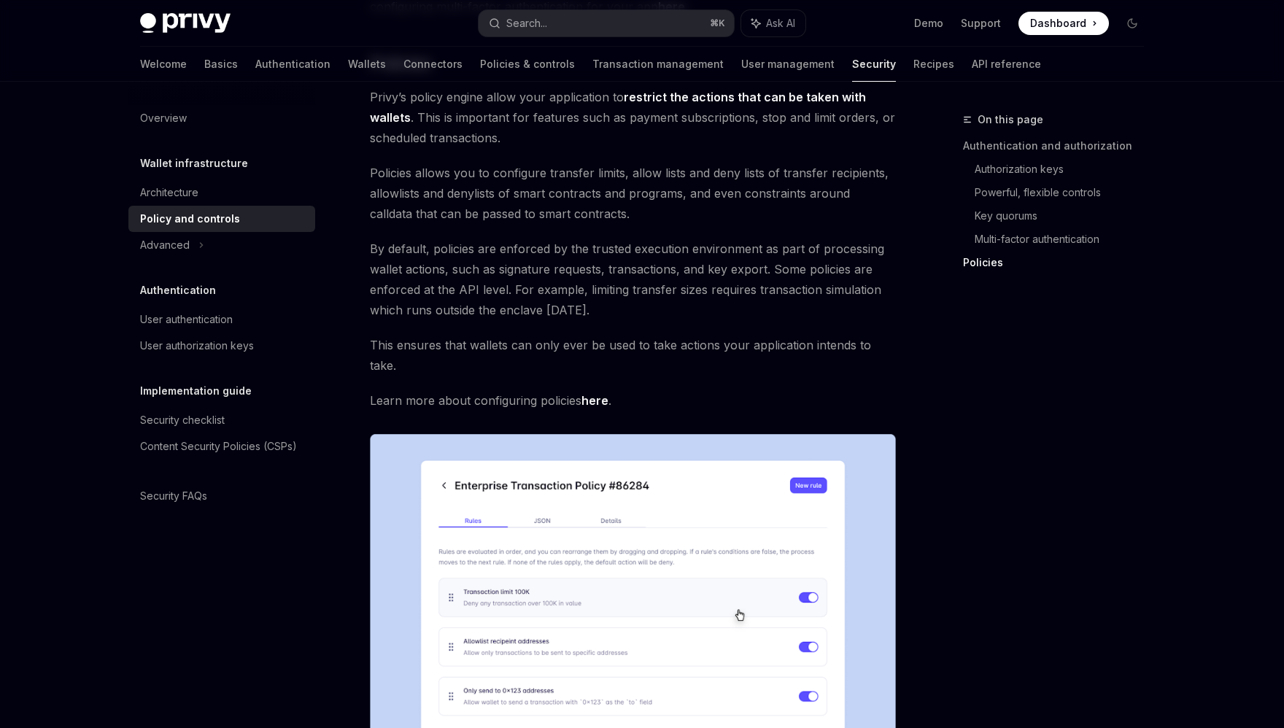
scroll to position [1435, 0]
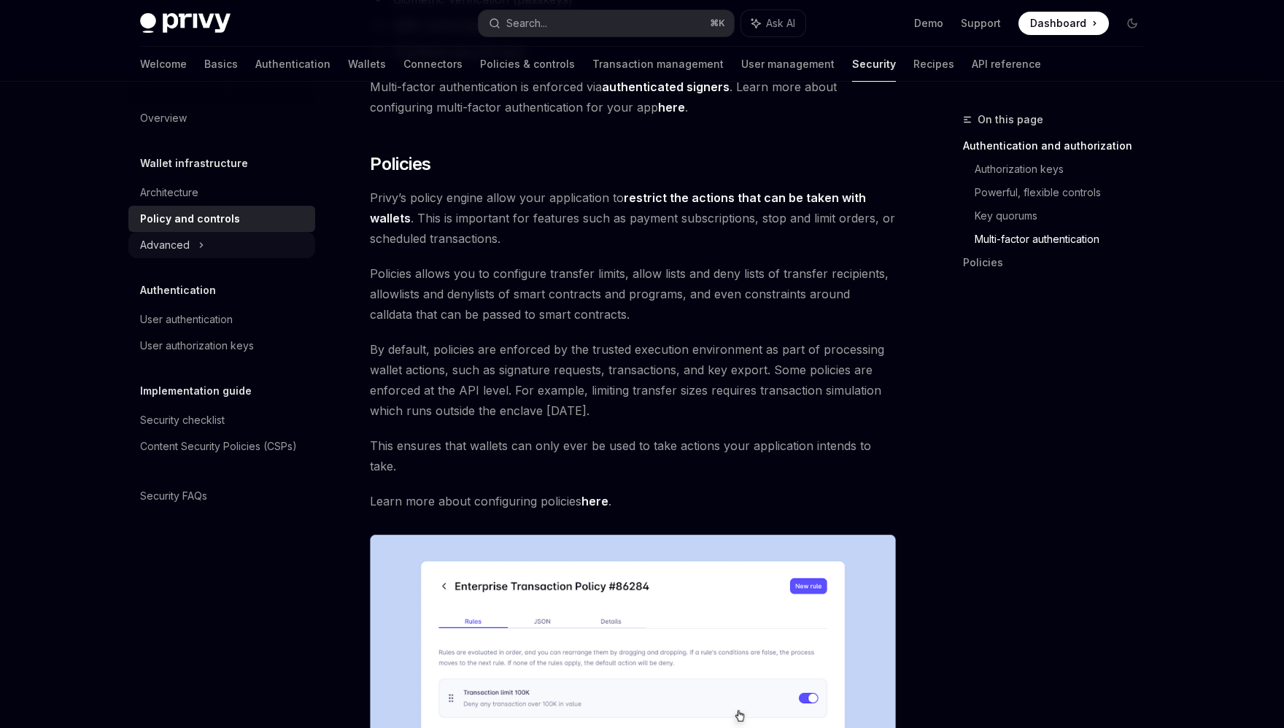
click at [205, 236] on div "Advanced" at bounding box center [221, 245] width 187 height 26
type textarea "*"
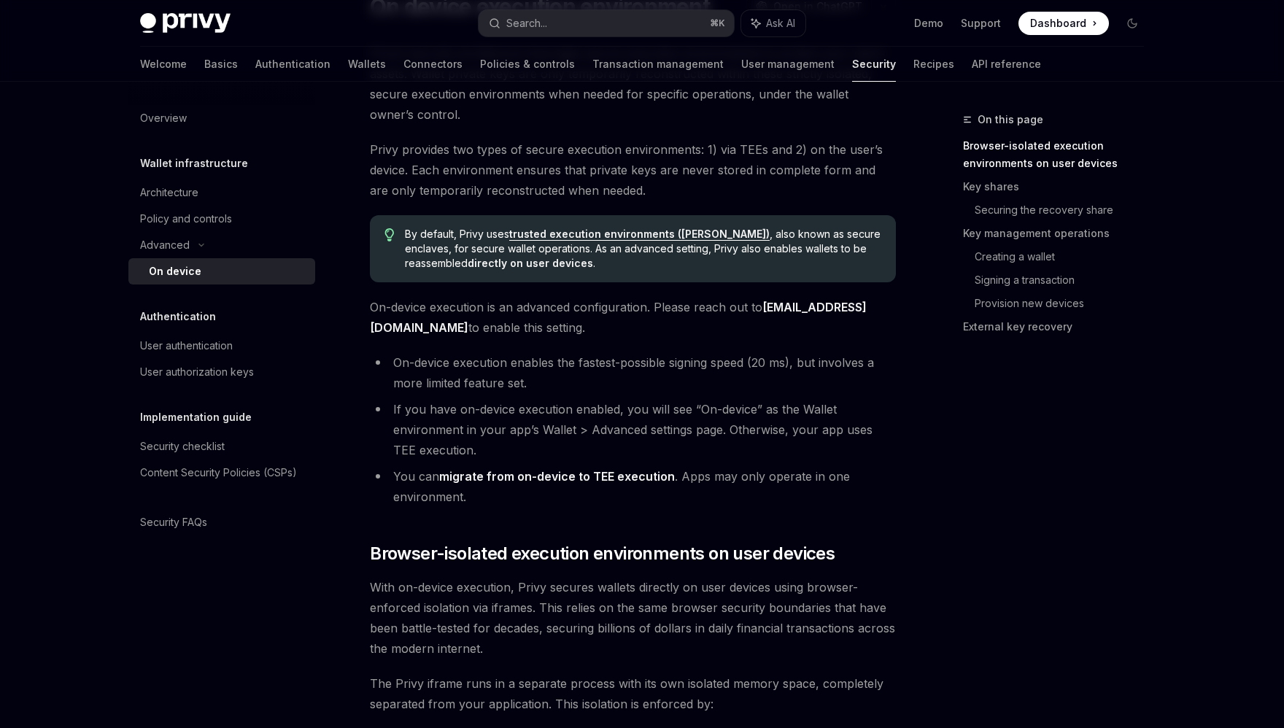
scroll to position [180, 0]
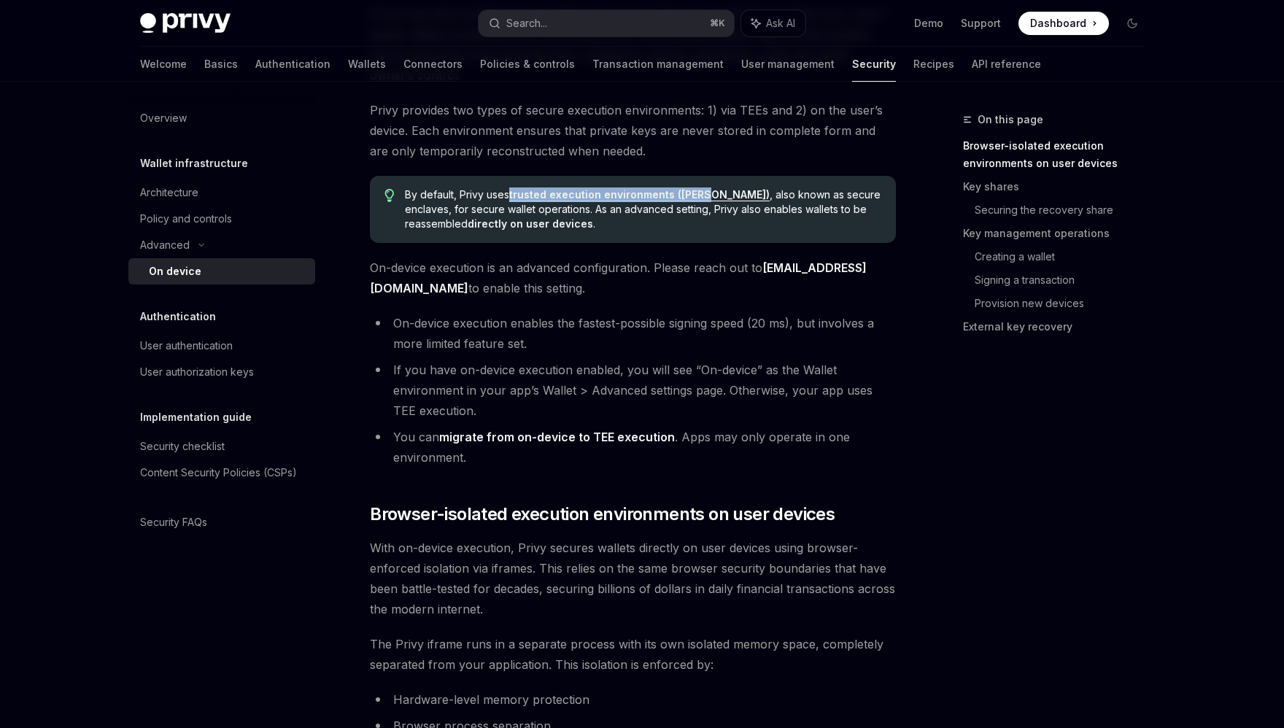
click at [633, 317] on li "On-device execution enables the fastest-possible signing speed (20 ms), but inv…" at bounding box center [633, 333] width 526 height 41
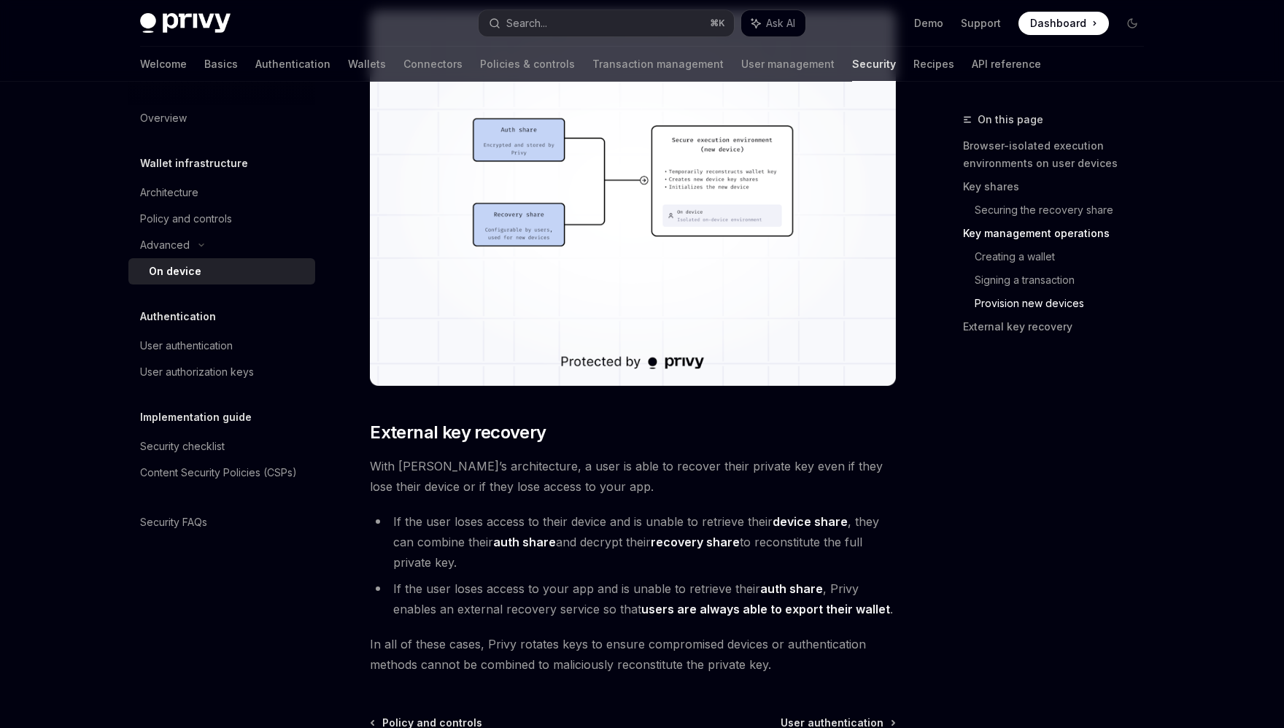
scroll to position [3782, 0]
